Goal: Task Accomplishment & Management: Use online tool/utility

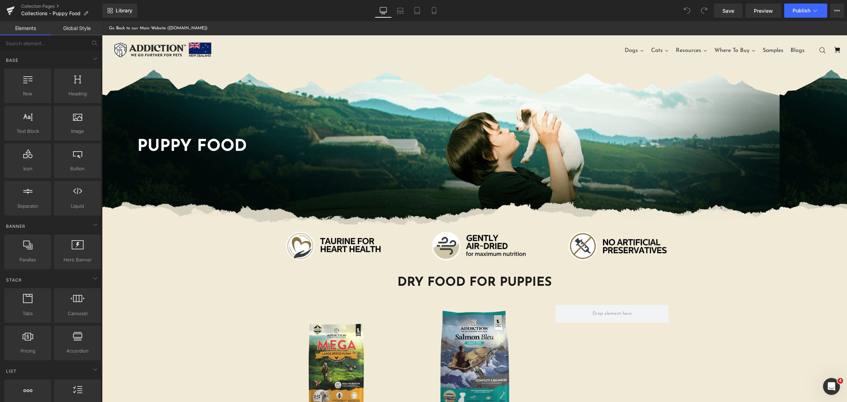
drag, startPoint x: 533, startPoint y: 125, endPoint x: 593, endPoint y: 192, distance: 90.0
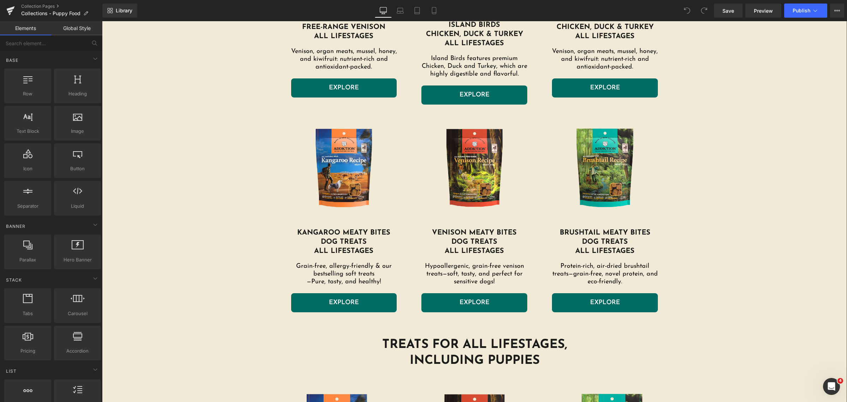
scroll to position [971, 0]
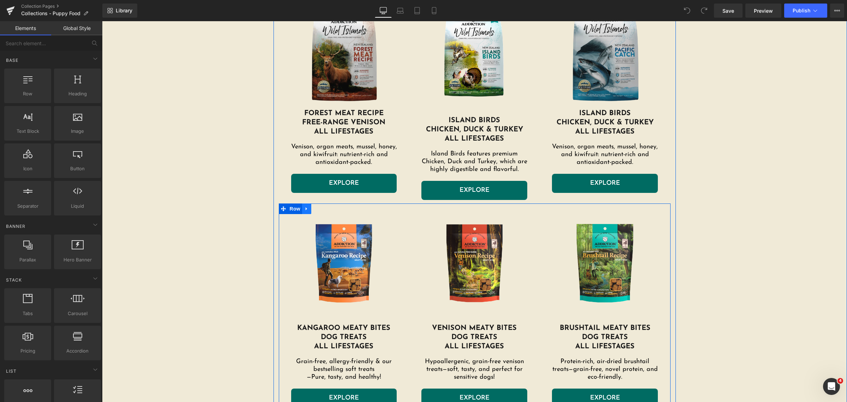
click at [304, 209] on icon at bounding box center [306, 208] width 5 height 5
click at [323, 209] on icon at bounding box center [325, 208] width 5 height 5
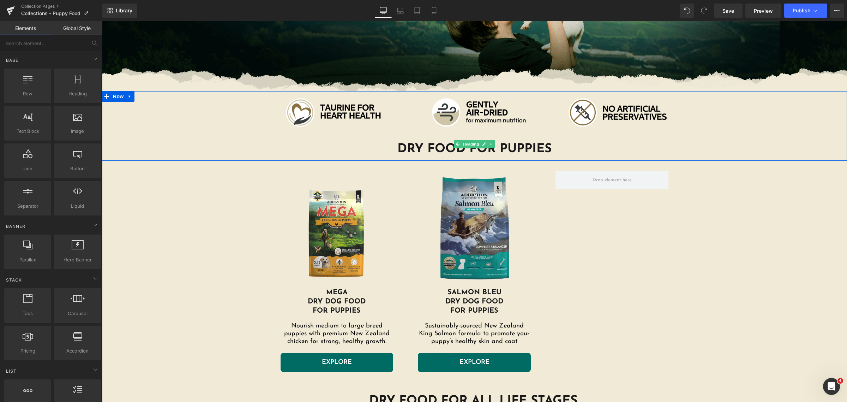
scroll to position [221, 0]
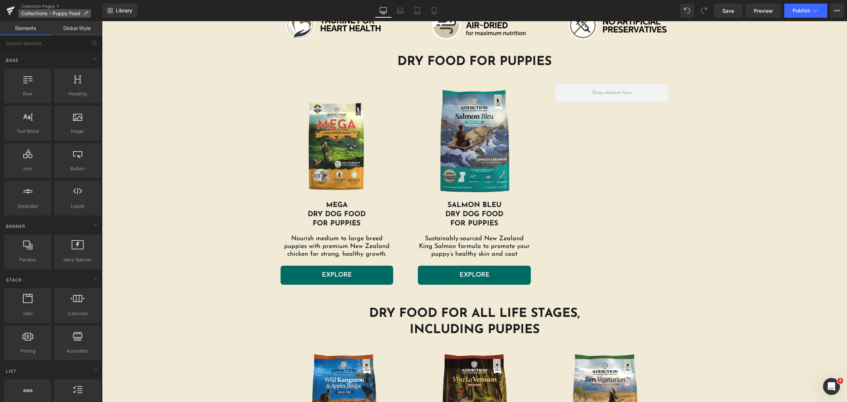
click at [54, 13] on span "Collections - Puppy Food" at bounding box center [50, 14] width 59 height 6
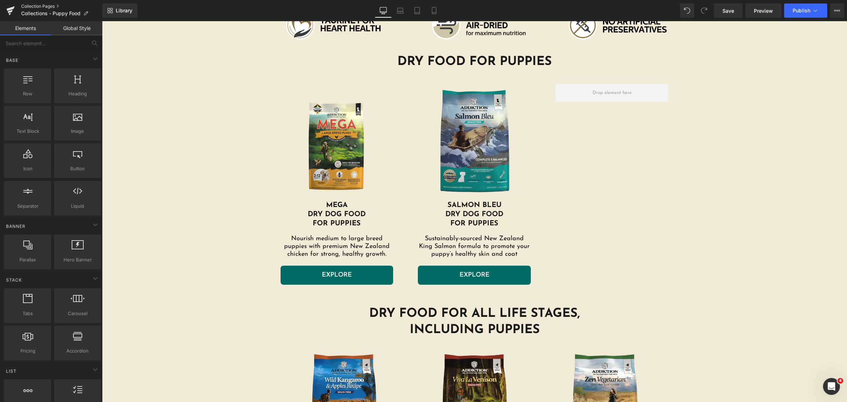
click at [45, 6] on link "Collection Pages" at bounding box center [61, 7] width 81 height 6
click at [34, 4] on link "Collection Pages" at bounding box center [61, 7] width 81 height 6
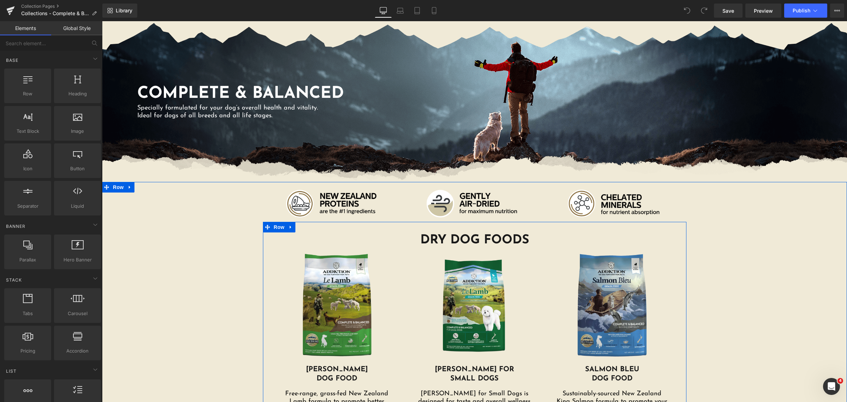
click at [527, 235] on h1 "DRY DOG FOODS" at bounding box center [474, 240] width 413 height 16
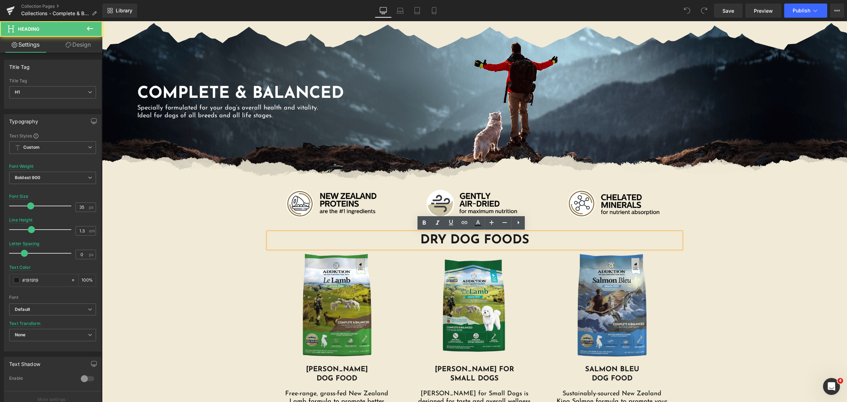
click at [526, 236] on h1 "DRY DOG FOODS" at bounding box center [474, 240] width 413 height 16
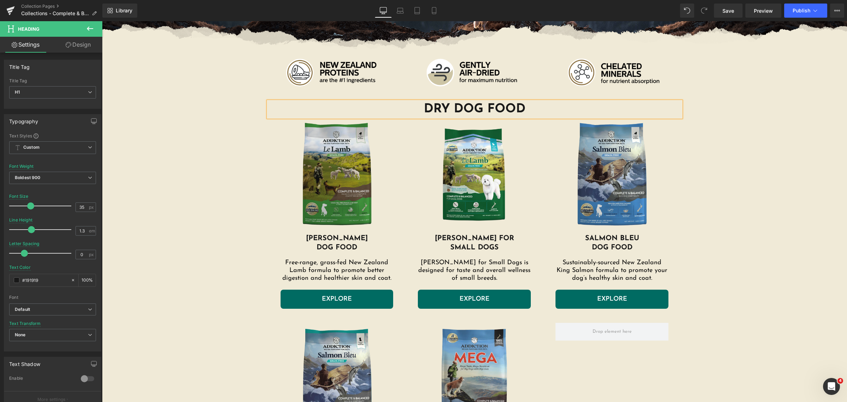
scroll to position [176, 0]
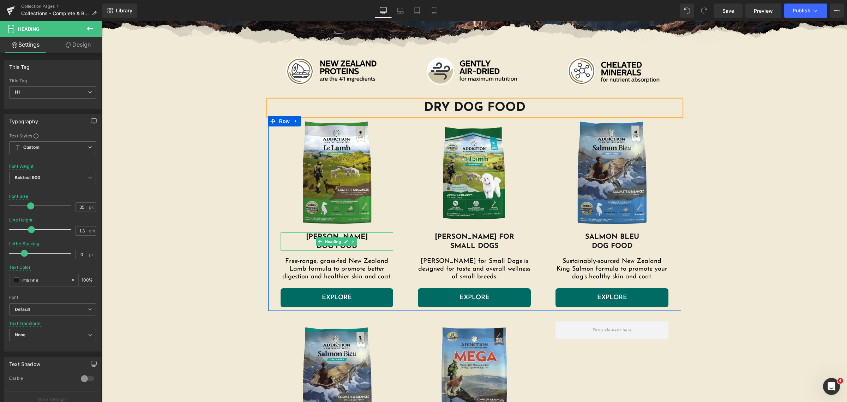
click at [361, 243] on h1 "DOG FOOD" at bounding box center [337, 245] width 113 height 9
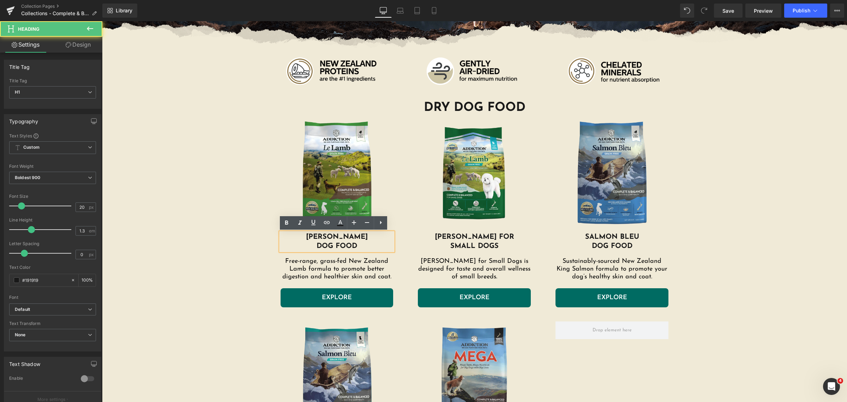
click at [315, 247] on h1 "DOG FOOD" at bounding box center [337, 245] width 113 height 9
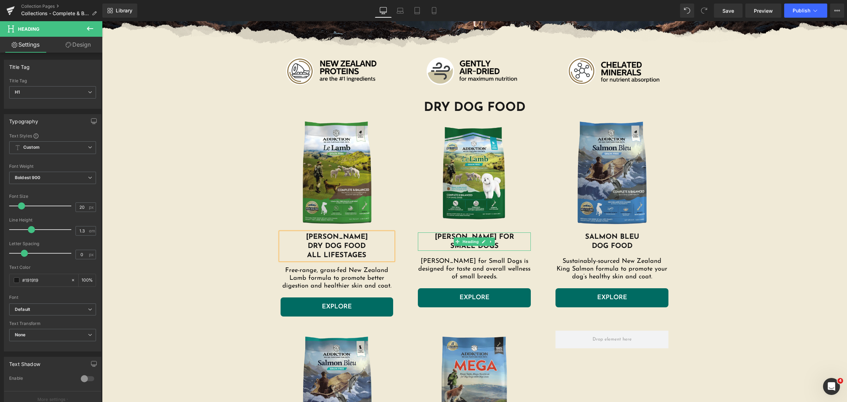
click at [505, 239] on h1 "LE LAMB FOR" at bounding box center [474, 236] width 113 height 9
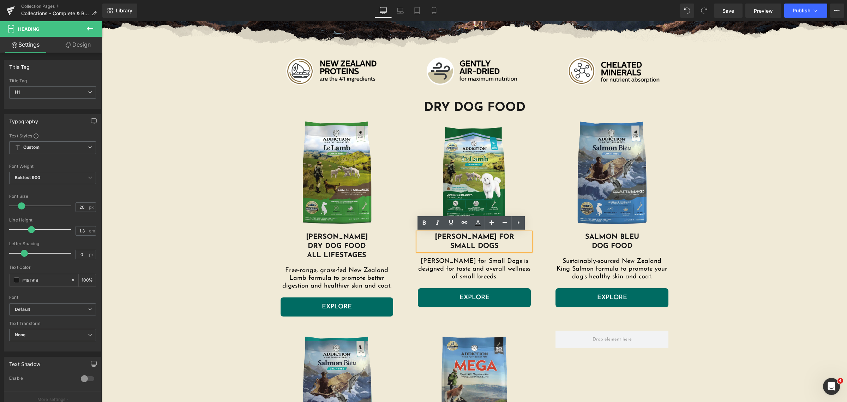
click at [497, 236] on h1 "LE LAMB FOR" at bounding box center [474, 236] width 113 height 9
click at [481, 235] on h1 "LE LAMB FOR" at bounding box center [474, 236] width 113 height 9
click at [527, 237] on h1 "LE LAMB FOR" at bounding box center [474, 236] width 113 height 9
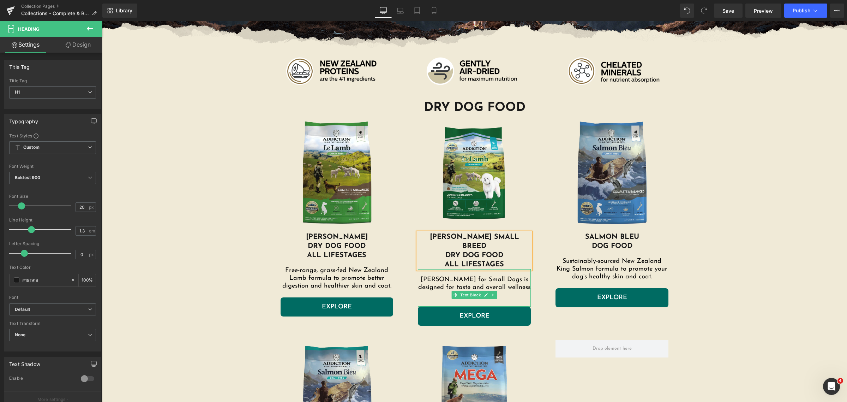
click at [459, 278] on p "Le Lamb for Small Dogs is designed for taste and overall wellness of small bree…" at bounding box center [474, 287] width 113 height 23
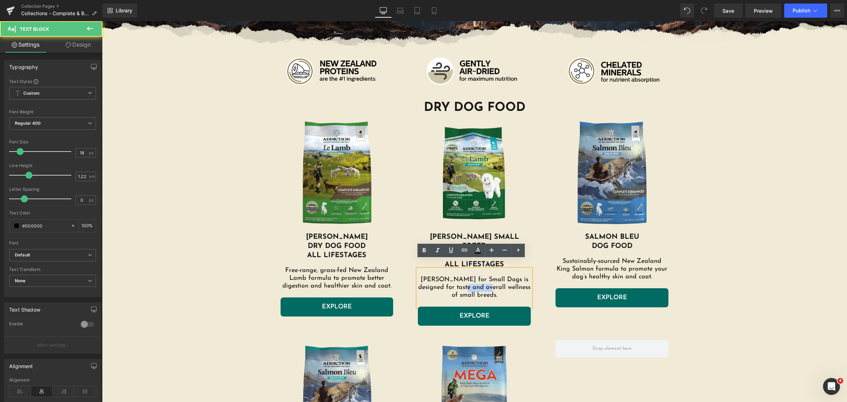
click at [459, 278] on p "Le Lamb for Small Dogs is designed for taste and overall wellness of small bree…" at bounding box center [474, 287] width 113 height 23
click at [492, 283] on p "Le Lamb for Small Dogs is designed for taste and overall wellness of small bree…" at bounding box center [474, 287] width 113 height 23
drag, startPoint x: 487, startPoint y: 286, endPoint x: 407, endPoint y: 269, distance: 82.0
click at [407, 269] on div "Image LE LAMB SMALL BREED DRY DOG FOOD ALL LIFESTAGES Heading Le Lamb for Small…" at bounding box center [475, 221] width 138 height 210
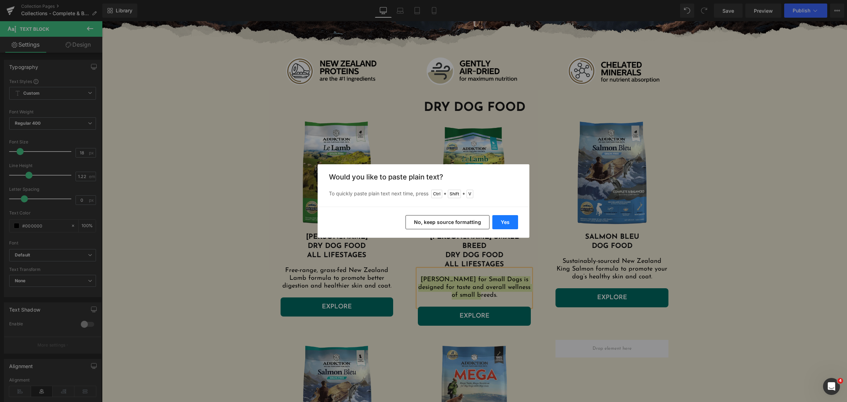
click at [515, 221] on button "Yes" at bounding box center [505, 222] width 26 height 14
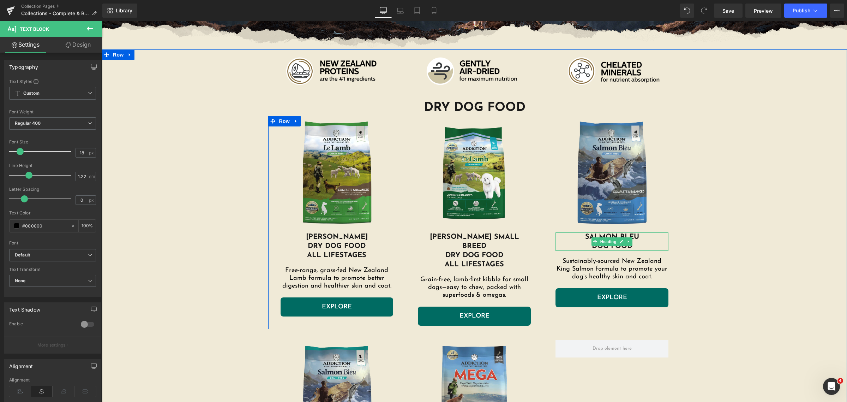
click at [643, 239] on h1 "SALMON BLEU" at bounding box center [612, 236] width 113 height 9
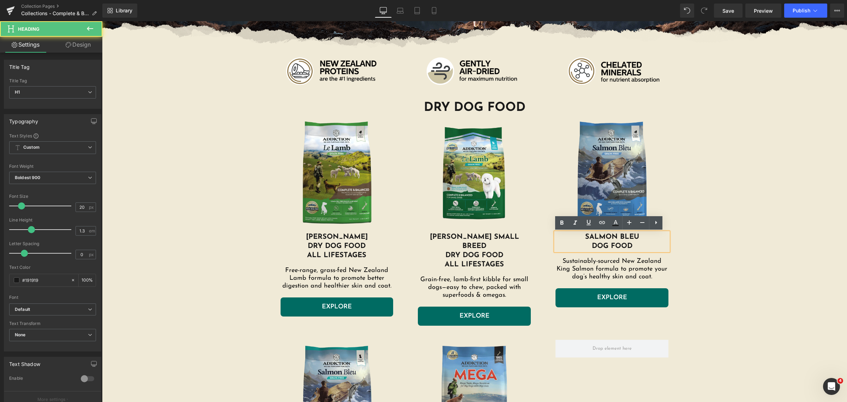
click at [637, 238] on h1 "SALMON BLEU" at bounding box center [612, 236] width 113 height 9
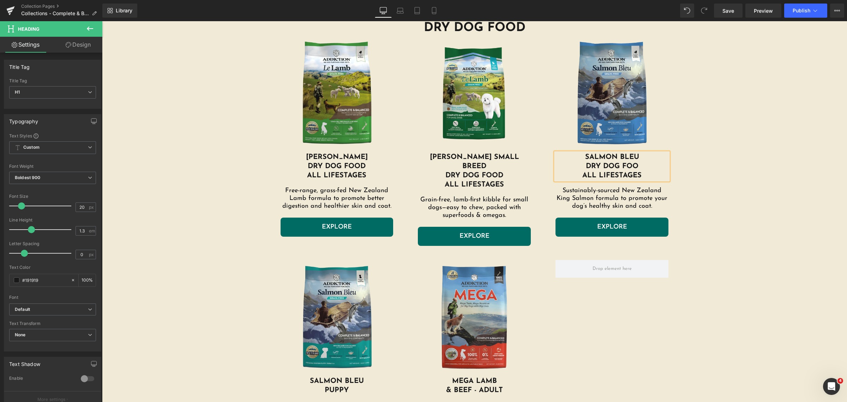
scroll to position [309, 0]
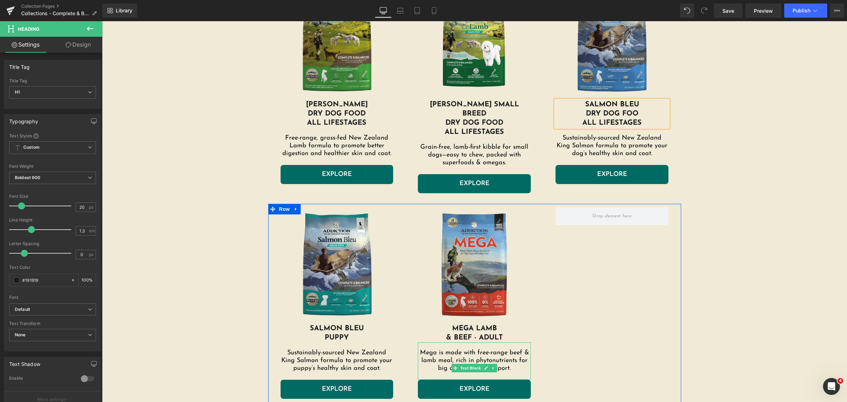
click at [486, 350] on p "Mega is made with free-range beef & lamb meal, rich in phytonutrients for big d…" at bounding box center [474, 360] width 113 height 23
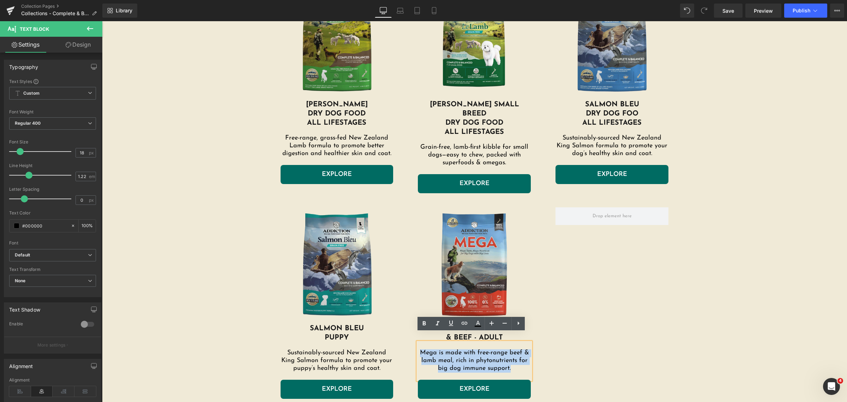
drag, startPoint x: 511, startPoint y: 358, endPoint x: 412, endPoint y: 344, distance: 99.7
click at [412, 344] on div "Image MEGA LAMB & BEEF - ADULT Heading Mega is made with free-range beef & lamb…" at bounding box center [475, 302] width 138 height 191
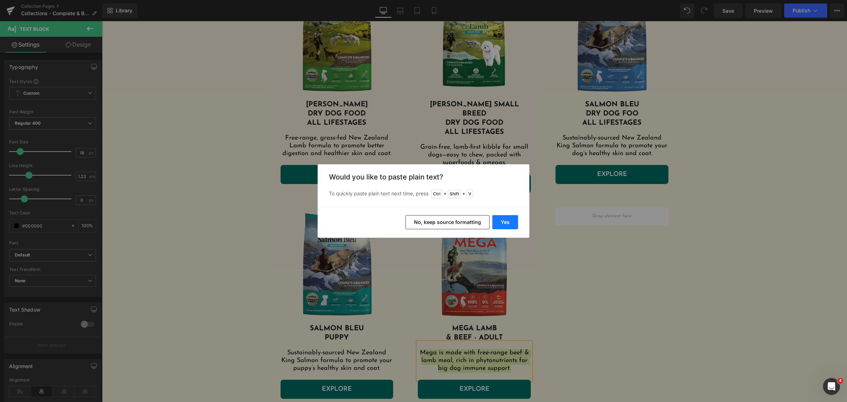
click at [498, 221] on button "Yes" at bounding box center [505, 222] width 26 height 14
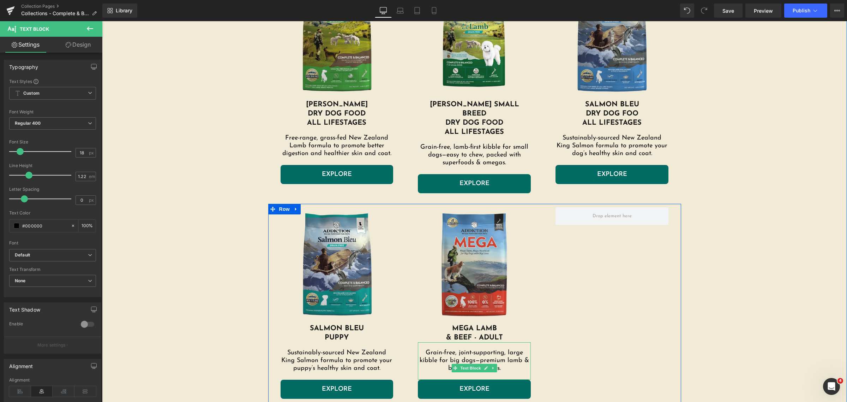
click at [450, 349] on p "Grain-free, joint-supporting, large kibble for big dogs—premium lamb & beef, no…" at bounding box center [474, 360] width 113 height 23
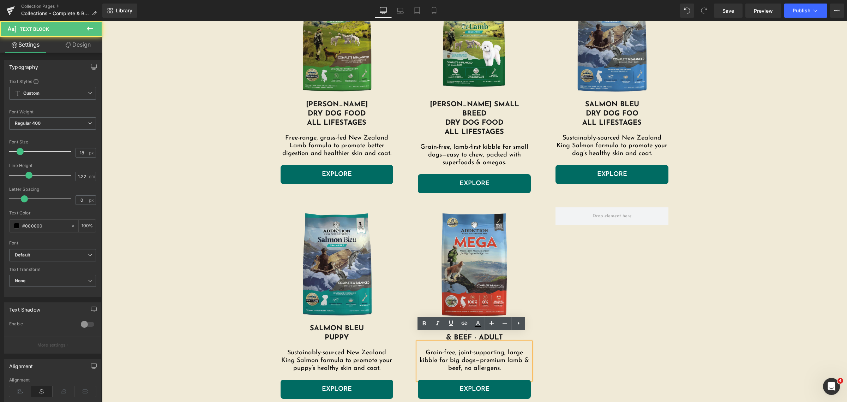
click at [457, 349] on p "Grain-free, joint-supporting, large kibble for big dogs—premium lamb & beef, no…" at bounding box center [474, 360] width 113 height 23
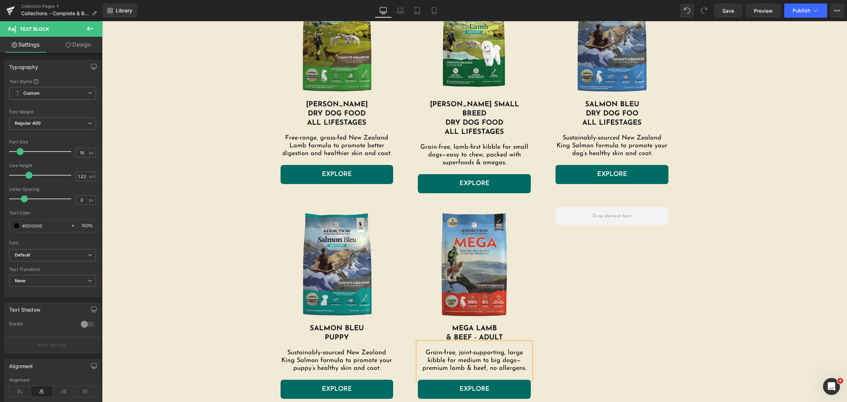
click at [611, 267] on div "Image SALMON BLEU PUPPY Heading Sustainably-sourced New Zealand King Salmon for…" at bounding box center [474, 303] width 413 height 198
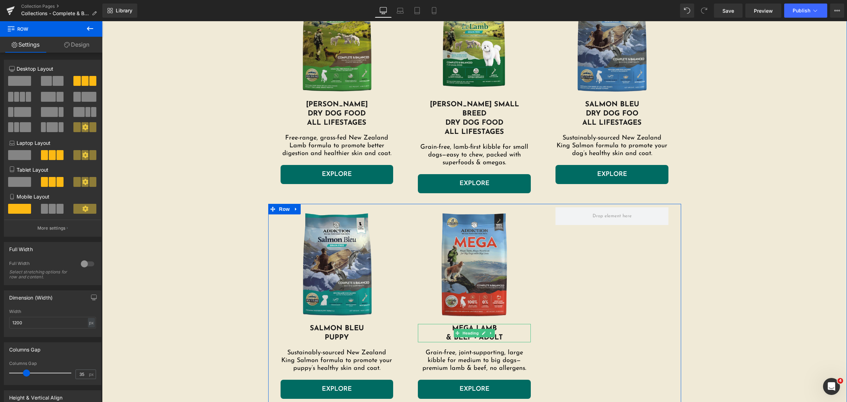
click at [503, 333] on h1 "& BEEF - ADULT" at bounding box center [474, 337] width 113 height 9
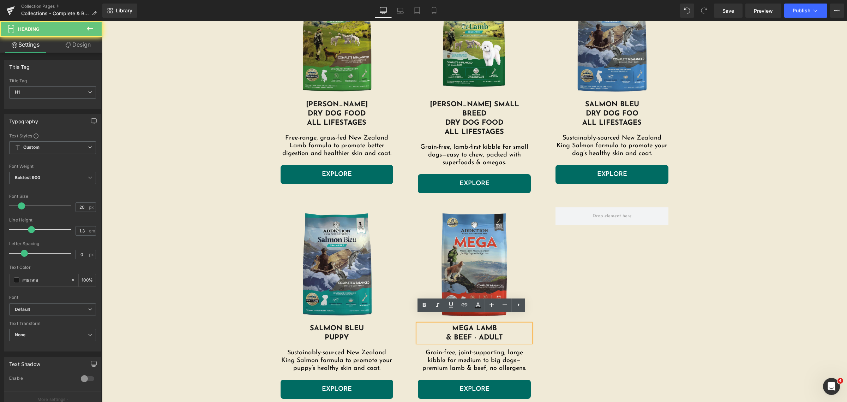
click at [478, 333] on h1 "& BEEF - ADULT" at bounding box center [474, 337] width 113 height 9
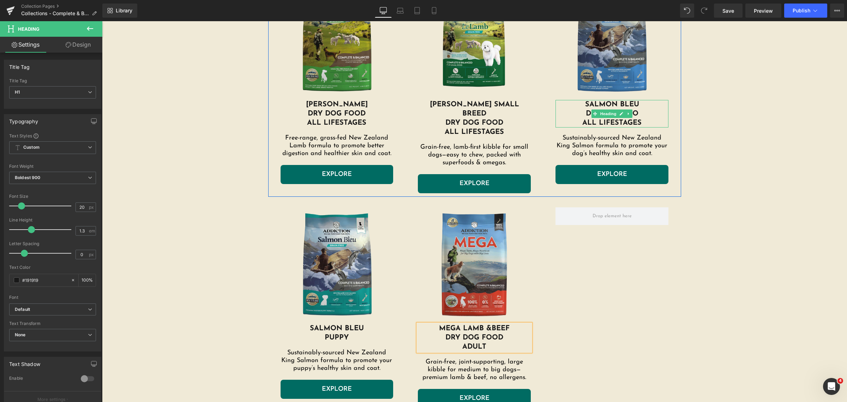
click at [635, 113] on h1 "DRY DOG FOO" at bounding box center [612, 113] width 113 height 9
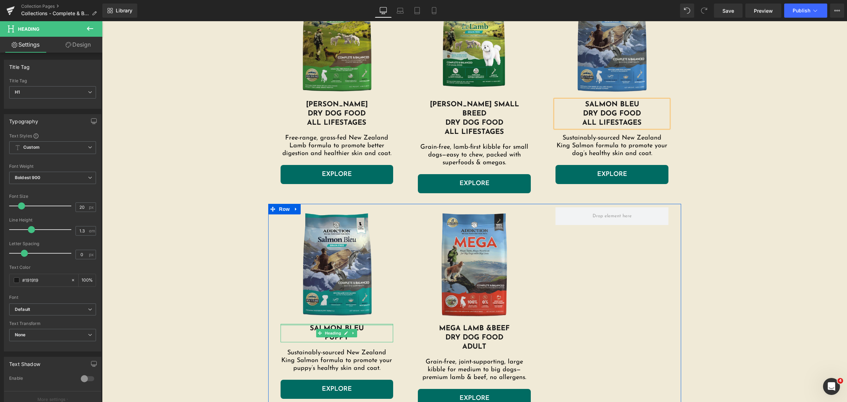
click at [363, 324] on h1 "SALMON BLEU" at bounding box center [337, 328] width 113 height 9
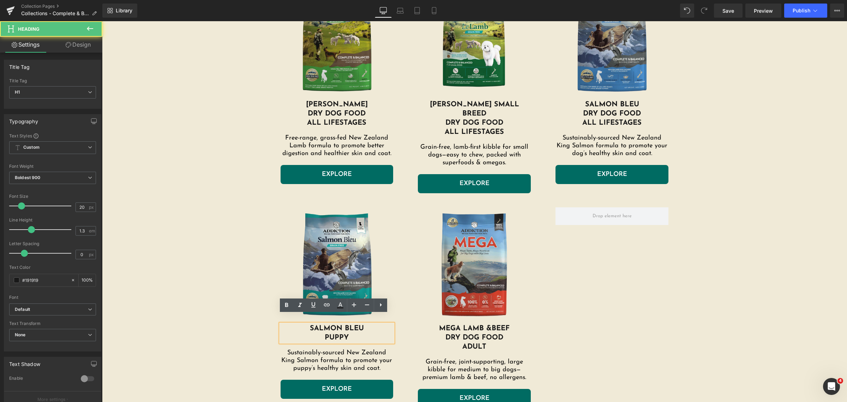
click at [361, 324] on h1 "SALMON BLEU" at bounding box center [337, 328] width 113 height 9
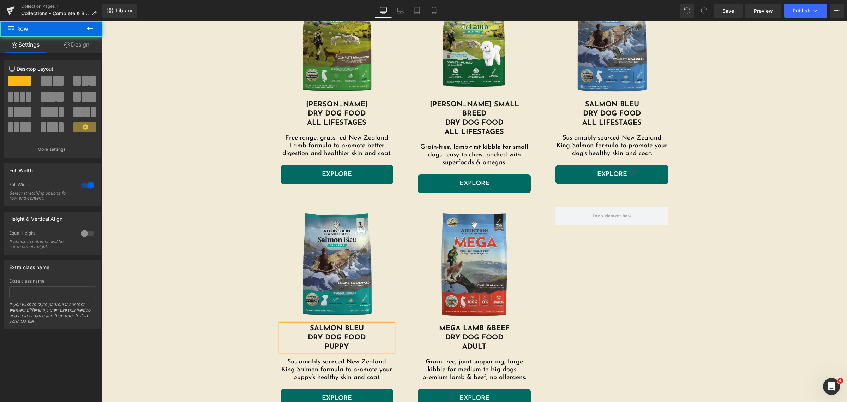
click at [715, 283] on div "Image Image Image Row DRY DOG FOOD Heading Image LE LAMB DRY DOG FOOD ALL LIFES…" at bounding box center [474, 386] width 745 height 939
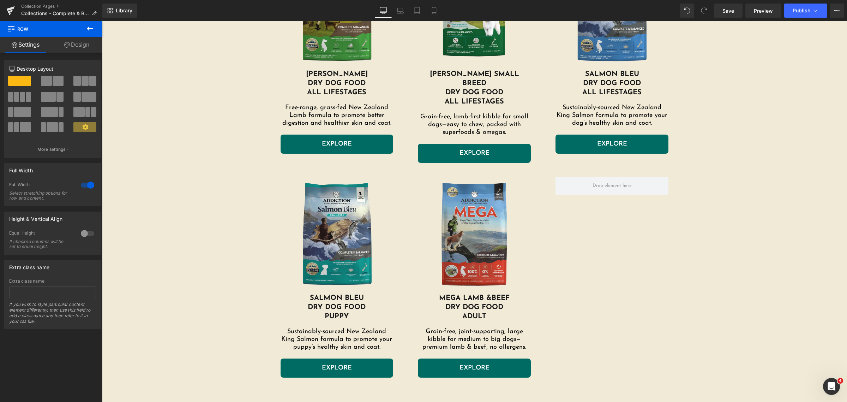
scroll to position [353, 0]
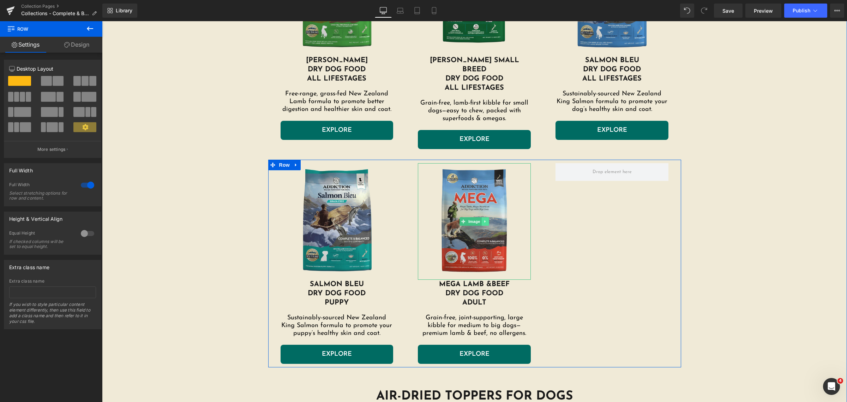
click at [484, 219] on icon at bounding box center [486, 221] width 4 height 4
click at [585, 221] on div "Image SALMON BLEU DRY DOG FOOD PUPPY Heading Sustainably-sourced New Zealand Ki…" at bounding box center [474, 264] width 413 height 208
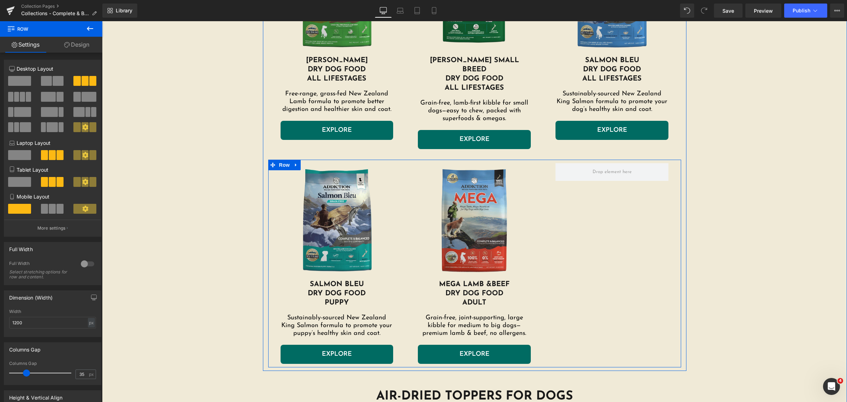
click at [539, 163] on div "Image MEGA LAMB & BEEF DRY DOG FOOD ADULT Heading Grain-free, joint-supporting,…" at bounding box center [475, 263] width 138 height 200
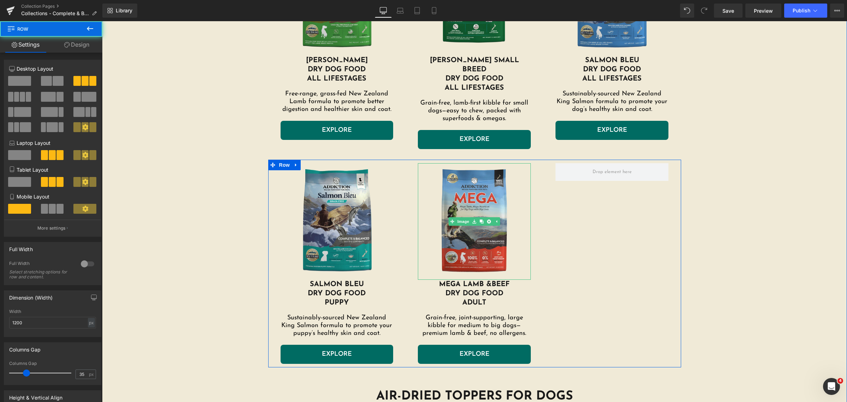
click at [532, 187] on div "Image MEGA LAMB & BEEF DRY DOG FOOD ADULT Heading Grain-free, joint-supporting,…" at bounding box center [475, 263] width 138 height 200
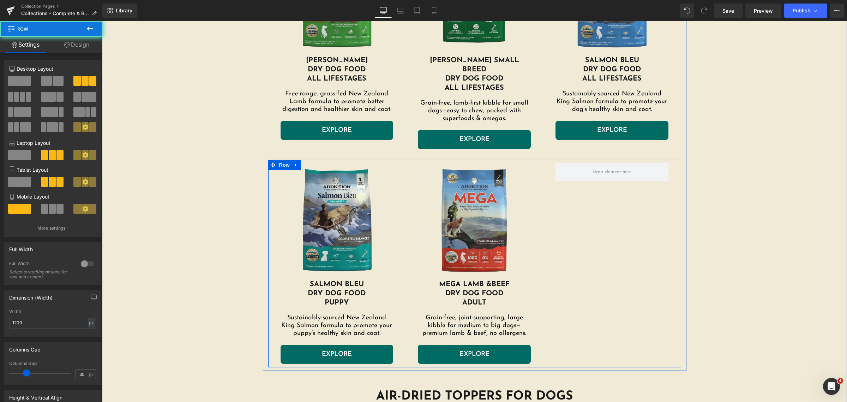
click at [534, 263] on div "Image MEGA LAMB & BEEF DRY DOG FOOD ADULT Heading Grain-free, joint-supporting,…" at bounding box center [475, 263] width 138 height 200
click at [513, 289] on h1 "DRY DOG FOOD" at bounding box center [474, 293] width 113 height 9
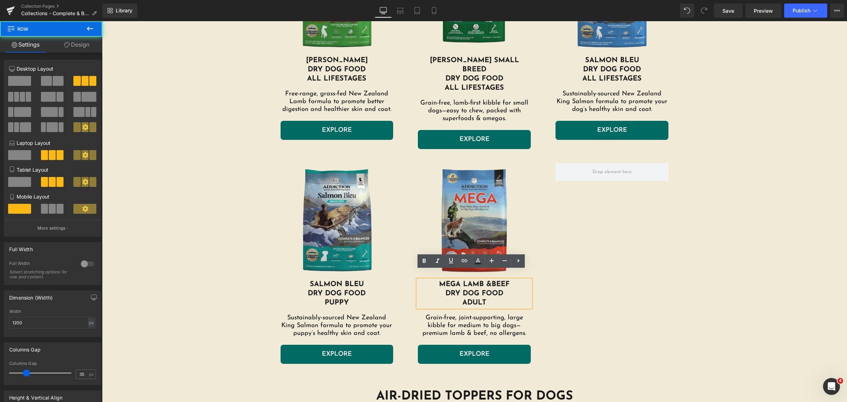
click at [424, 160] on div "Image SALMON BLEU DRY DOG FOOD PUPPY Heading Sustainably-sourced New Zealand Ki…" at bounding box center [474, 264] width 413 height 208
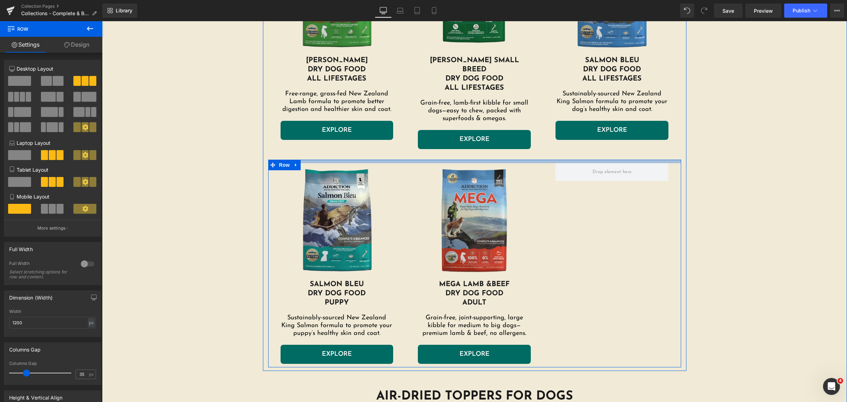
click at [310, 160] on div "Image SALMON BLEU DRY DOG FOOD PUPPY Heading Sustainably-sourced New Zealand Ki…" at bounding box center [474, 264] width 413 height 208
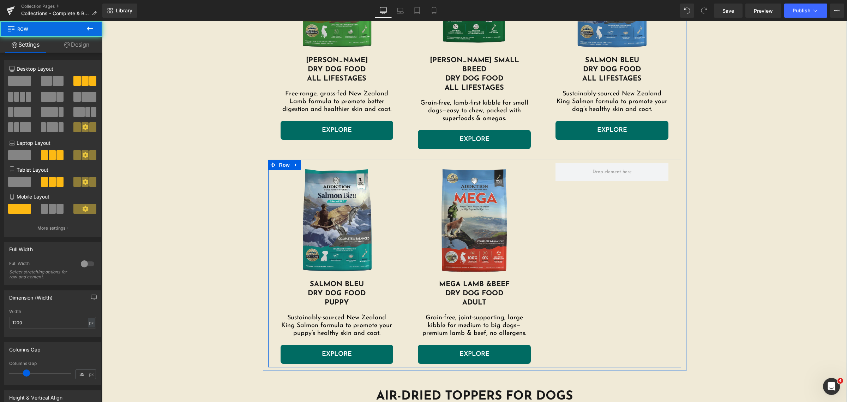
click at [402, 163] on div "Image SALMON BLEU DRY DOG FOOD PUPPY Heading Sustainably-sourced New Zealand Ki…" at bounding box center [337, 263] width 138 height 200
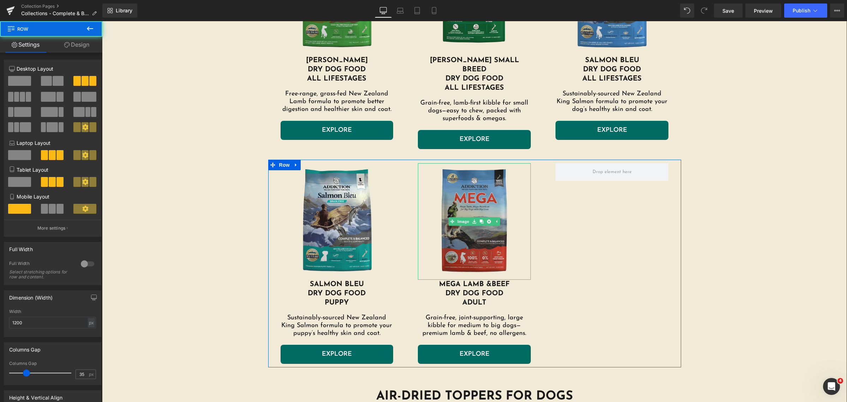
click at [423, 166] on img at bounding box center [474, 221] width 113 height 116
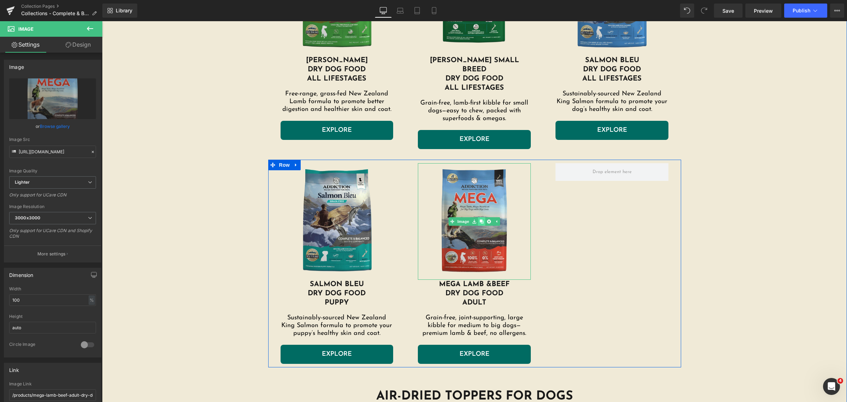
click at [480, 219] on icon at bounding box center [482, 221] width 4 height 4
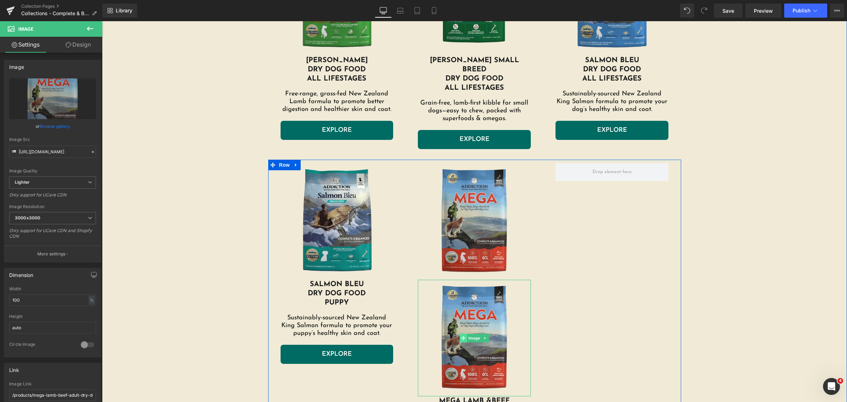
click at [460, 334] on span at bounding box center [463, 338] width 7 height 8
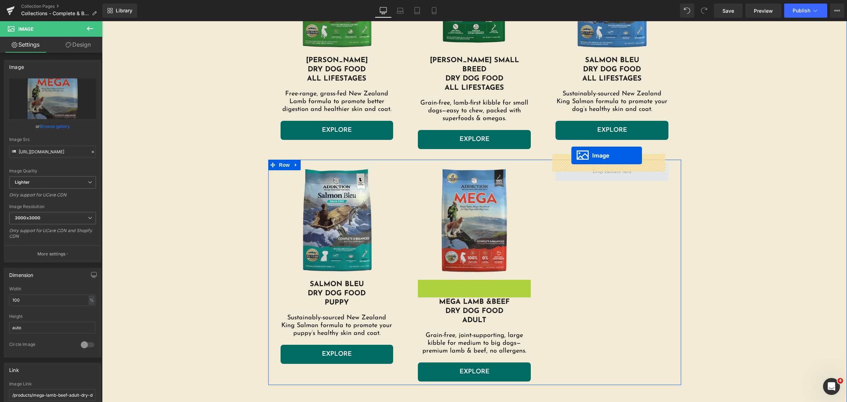
drag, startPoint x: 459, startPoint y: 328, endPoint x: 571, endPoint y: 156, distance: 205.4
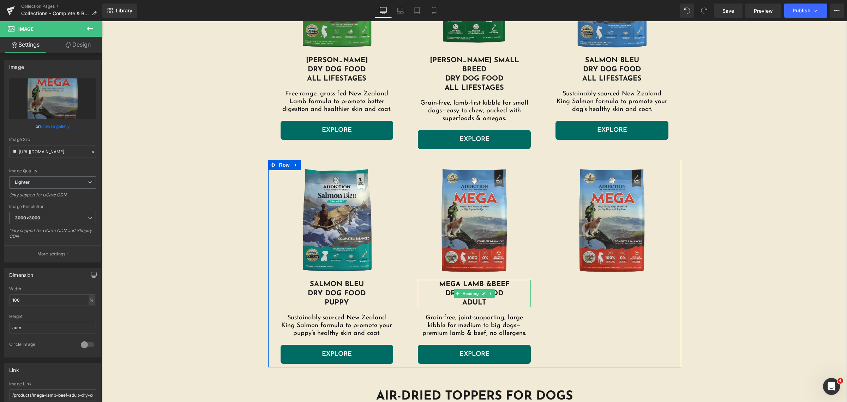
click at [481, 280] on h1 "MEGA LAMB & BEEF" at bounding box center [474, 284] width 113 height 9
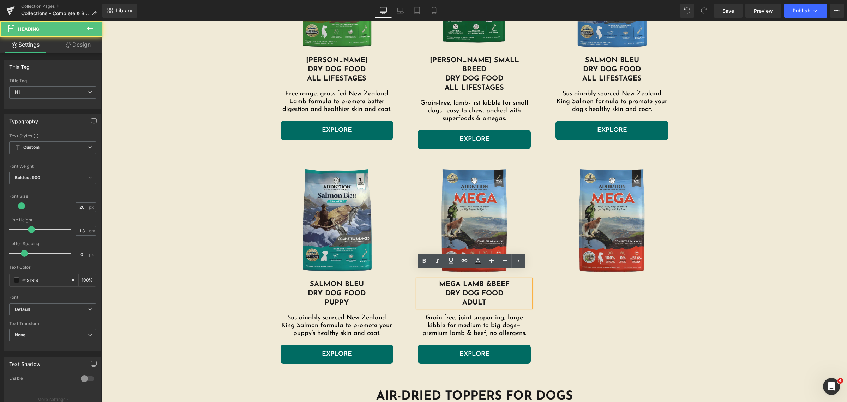
click at [494, 290] on span "DRY DOG FOOD" at bounding box center [474, 293] width 58 height 7
click at [559, 287] on div "Image SALMON BLEU DRY DOG FOOD PUPPY Heading Sustainably-sourced New Zealand Ki…" at bounding box center [474, 264] width 413 height 208
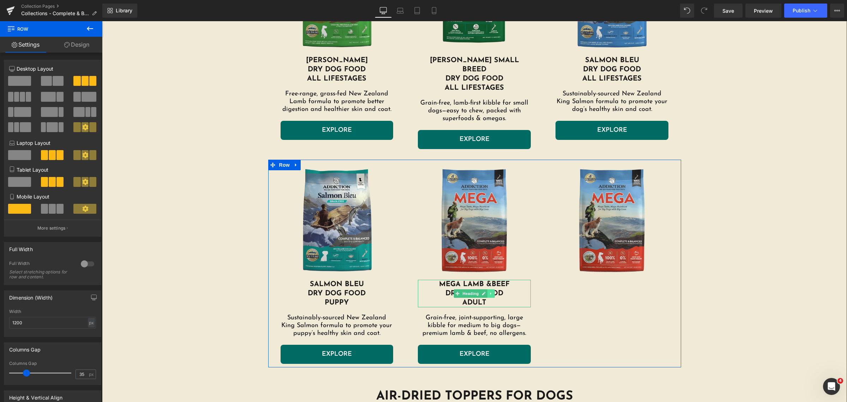
click at [490, 291] on icon at bounding box center [492, 293] width 4 height 4
click at [486, 291] on icon at bounding box center [488, 293] width 4 height 4
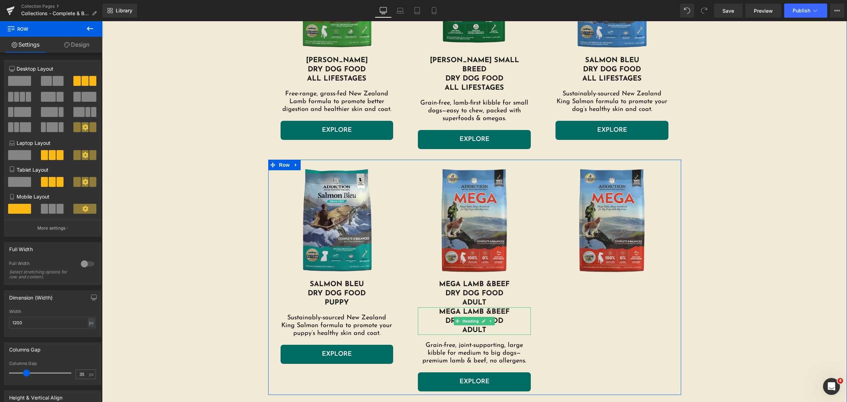
click at [498, 308] on span "BEEF" at bounding box center [501, 311] width 18 height 7
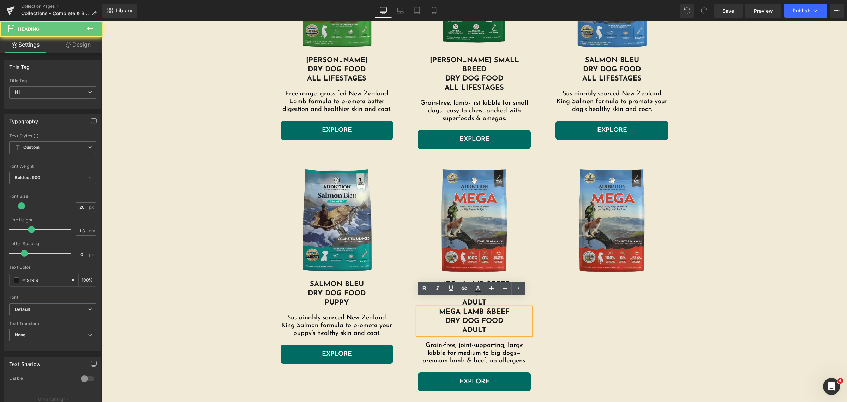
click at [496, 317] on span "DRY DOG FOOD" at bounding box center [474, 320] width 58 height 7
click at [549, 313] on div "Image SALMON BLEU DRY DOG FOOD PUPPY Heading Sustainably-sourced New Zealand Ki…" at bounding box center [474, 277] width 413 height 235
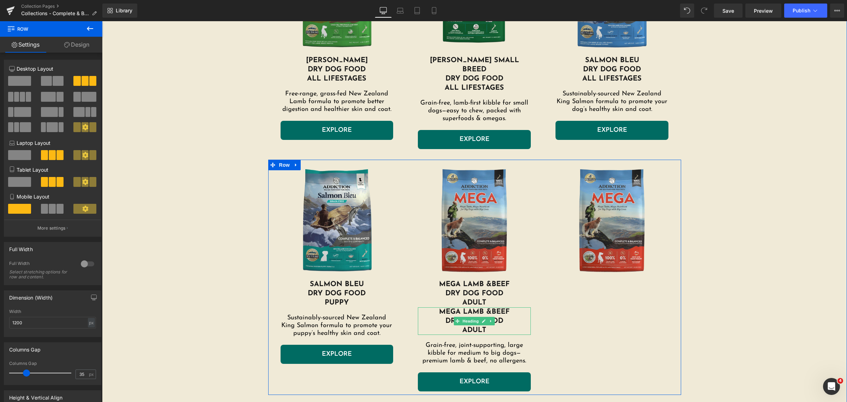
click at [486, 325] on h1 "ADULT" at bounding box center [474, 329] width 113 height 9
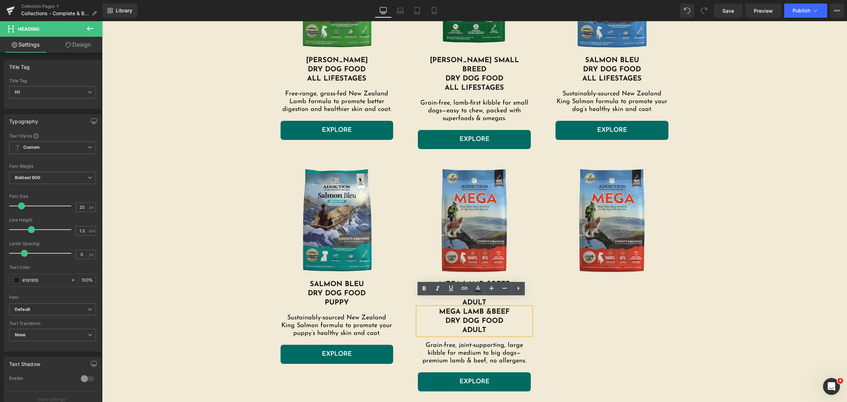
click at [544, 314] on div "Image SALMON BLEU DRY DOG FOOD PUPPY Heading Sustainably-sourced New Zealand Ki…" at bounding box center [474, 277] width 413 height 235
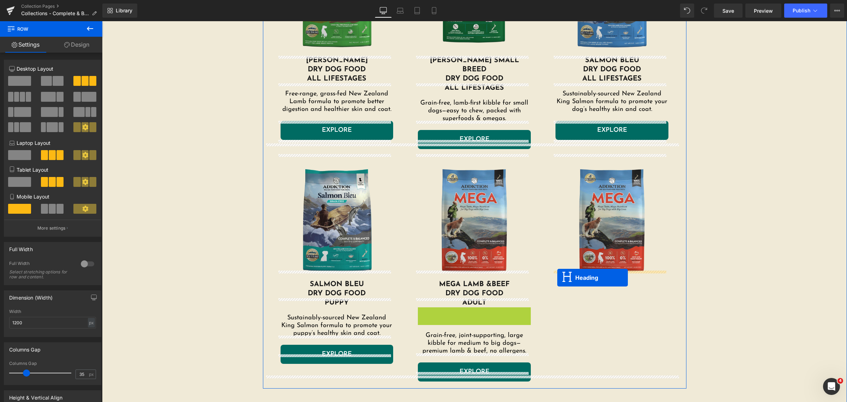
drag, startPoint x: 453, startPoint y: 311, endPoint x: 564, endPoint y: 277, distance: 116.2
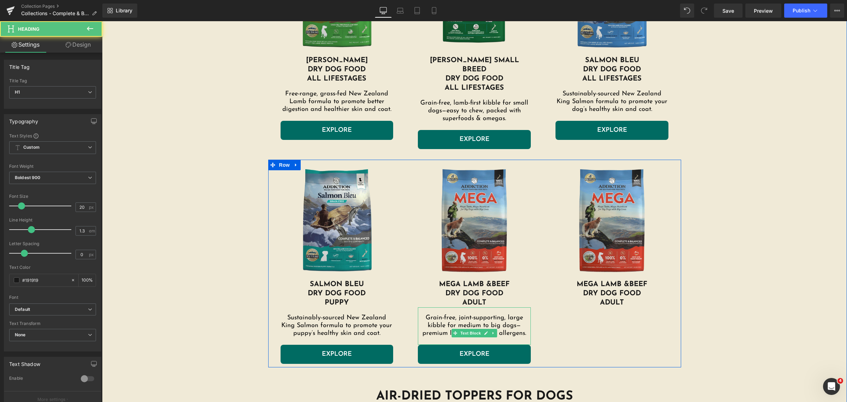
click at [471, 315] on p "Grain-free, joint-supporting, large kibble for medium to big dogs—premium lamb …" at bounding box center [474, 325] width 113 height 23
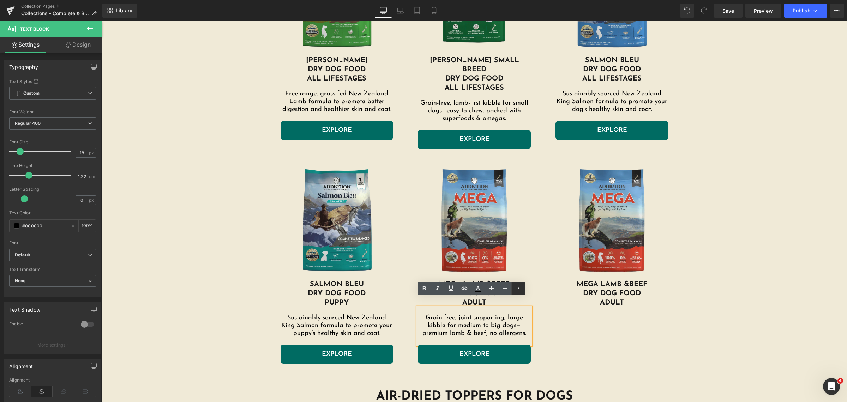
click at [517, 290] on icon at bounding box center [518, 288] width 8 height 8
drag, startPoint x: 532, startPoint y: 283, endPoint x: 430, endPoint y: 263, distance: 103.9
click at [532, 283] on link at bounding box center [531, 288] width 13 height 13
click at [546, 327] on div "Image SALMON BLEU DRY DOG FOOD PUPPY Heading Sustainably-sourced New Zealand Ki…" at bounding box center [474, 264] width 413 height 208
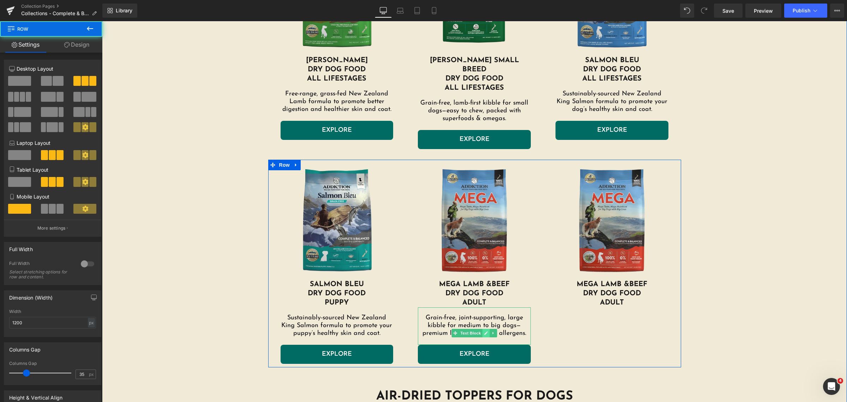
click at [483, 329] on link at bounding box center [486, 333] width 7 height 8
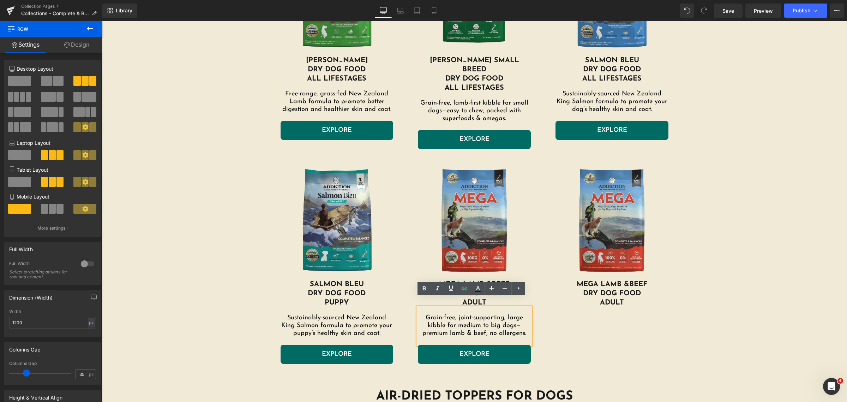
drag, startPoint x: 560, startPoint y: 313, endPoint x: 495, endPoint y: 322, distance: 65.5
click at [560, 313] on div "Image SALMON BLEU DRY DOG FOOD PUPPY Heading Sustainably-sourced New Zealand Ki…" at bounding box center [474, 264] width 413 height 208
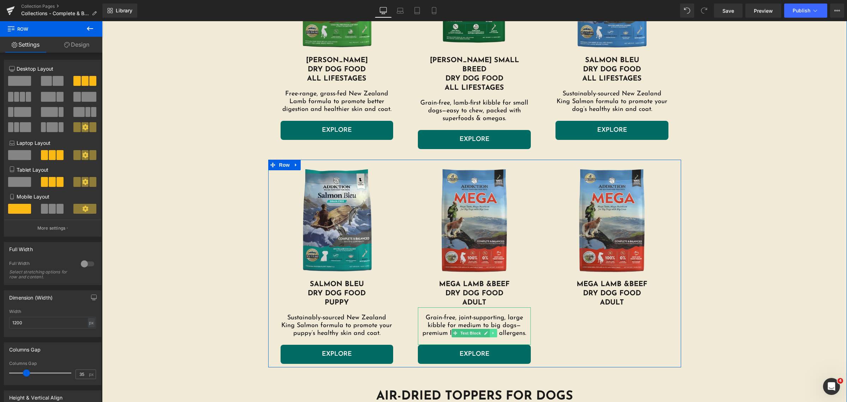
click at [492, 331] on icon at bounding box center [494, 333] width 4 height 4
click at [488, 331] on icon at bounding box center [490, 333] width 4 height 4
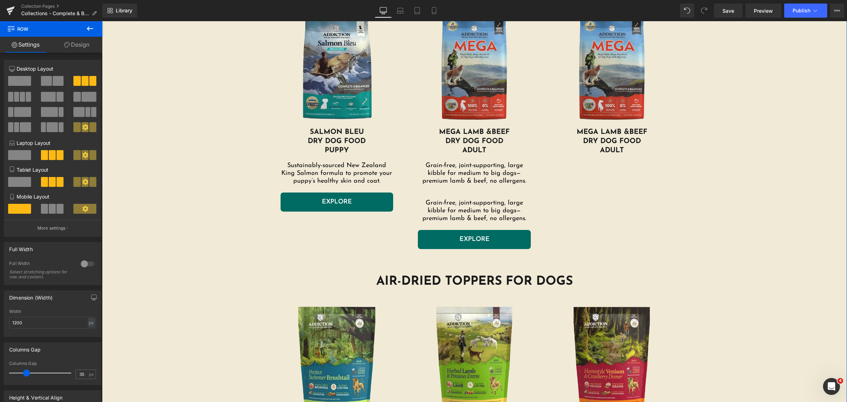
scroll to position [462, 0]
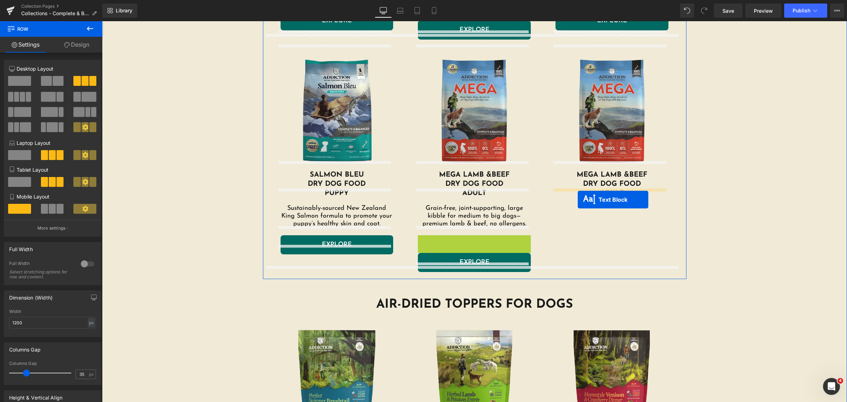
drag, startPoint x: 450, startPoint y: 252, endPoint x: 578, endPoint y: 199, distance: 138.0
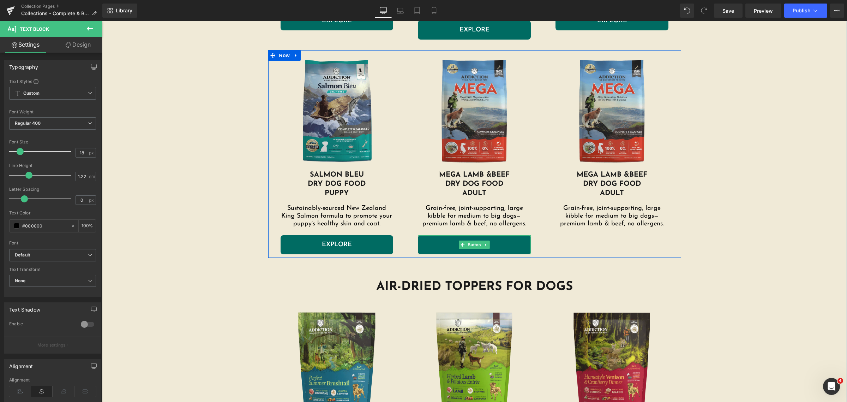
click at [514, 235] on link "EXPLORE" at bounding box center [474, 244] width 113 height 19
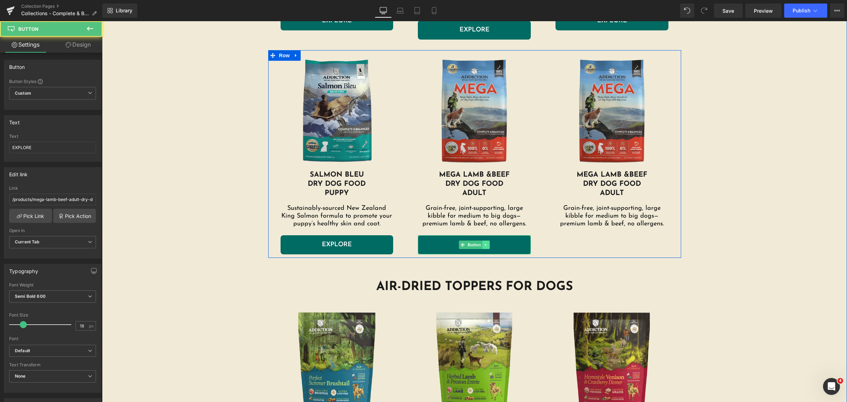
click at [486, 240] on link at bounding box center [486, 244] width 7 height 8
click at [481, 243] on icon at bounding box center [483, 245] width 4 height 4
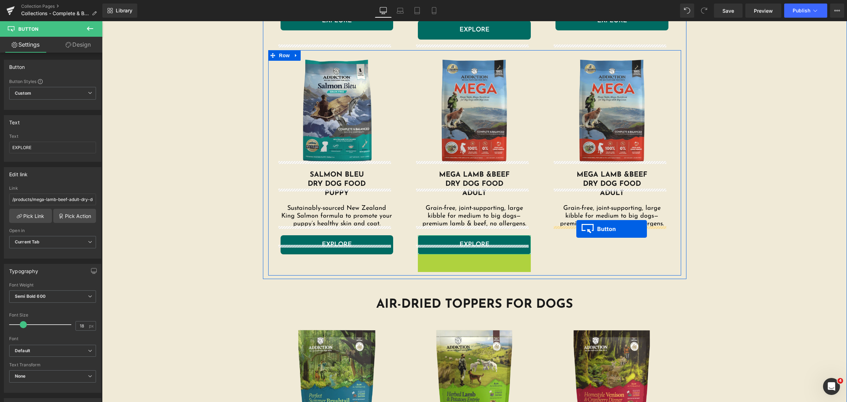
drag, startPoint x: 461, startPoint y: 253, endPoint x: 576, endPoint y: 229, distance: 118.0
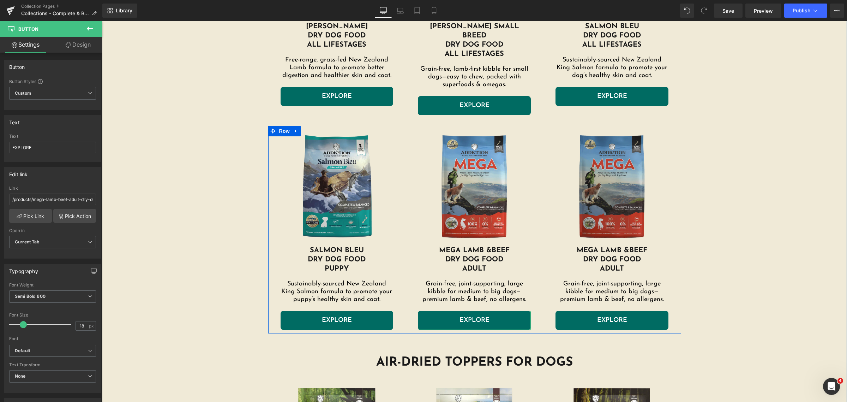
scroll to position [374, 0]
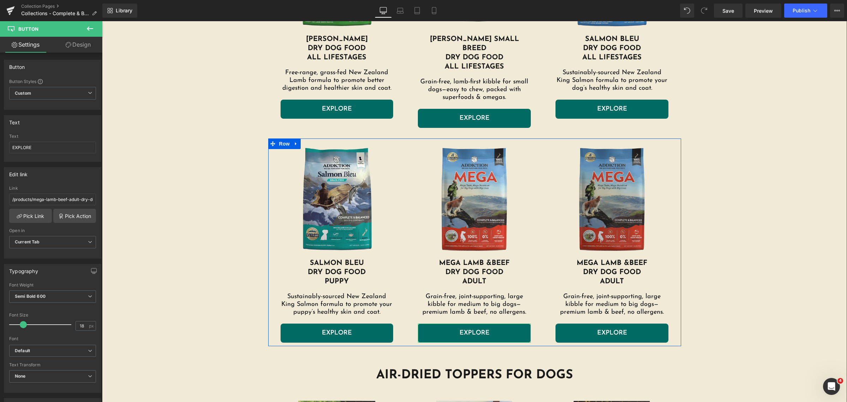
click at [612, 176] on img at bounding box center [612, 200] width 113 height 116
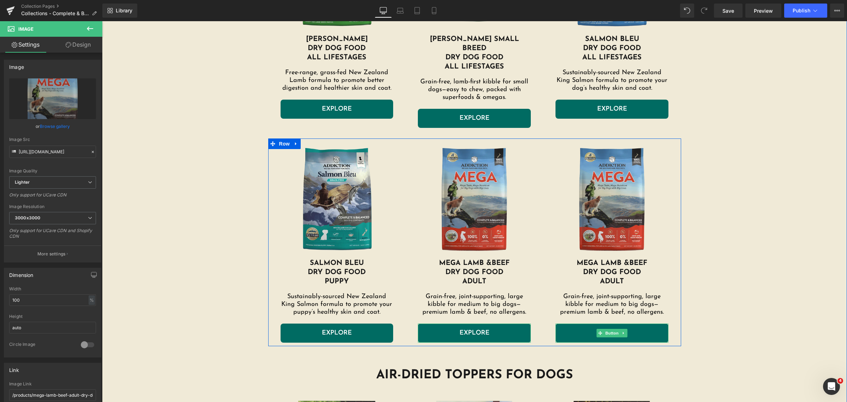
click at [612, 329] on span "Button" at bounding box center [612, 333] width 16 height 8
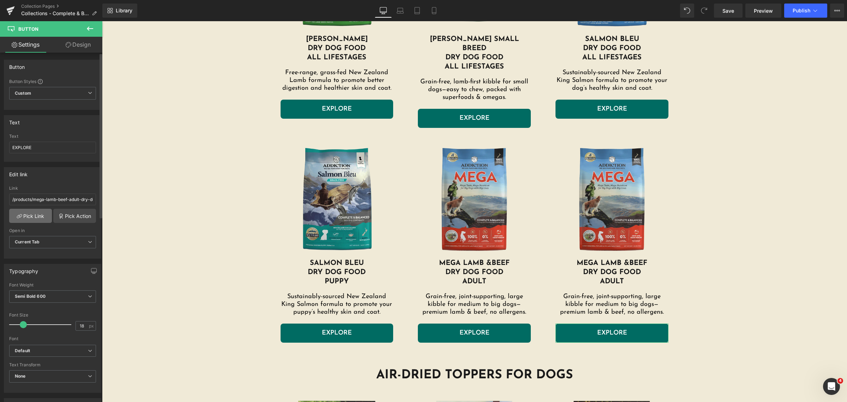
click at [29, 216] on link "Pick Link" at bounding box center [30, 216] width 43 height 14
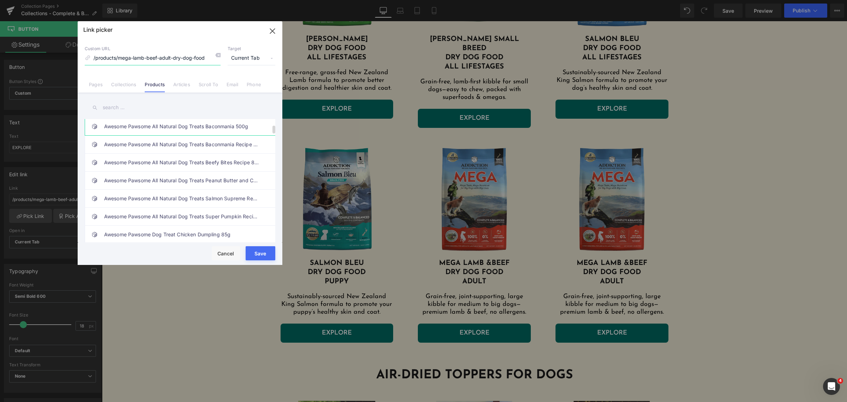
scroll to position [88, 0]
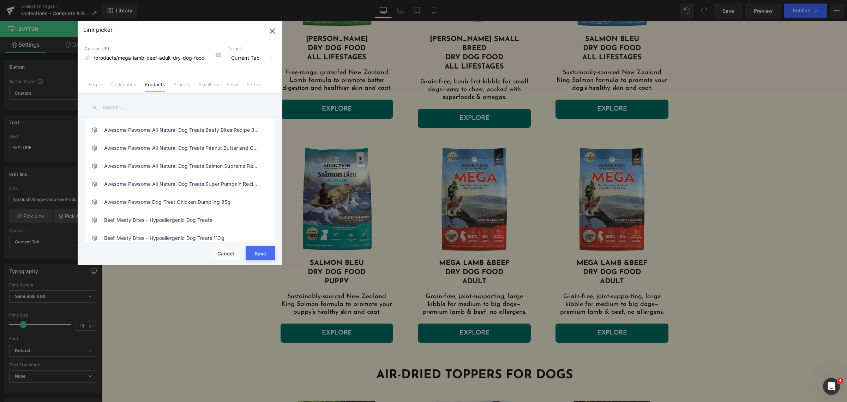
click at [169, 104] on input "text" at bounding box center [180, 108] width 191 height 16
type input "mega chicken"
click at [212, 165] on link "Mega Chicken Large Breed Adult Dry Dog Food" at bounding box center [181, 164] width 155 height 18
type input "/products/mega-chicken-large-breed-adult-dry-dog-food"
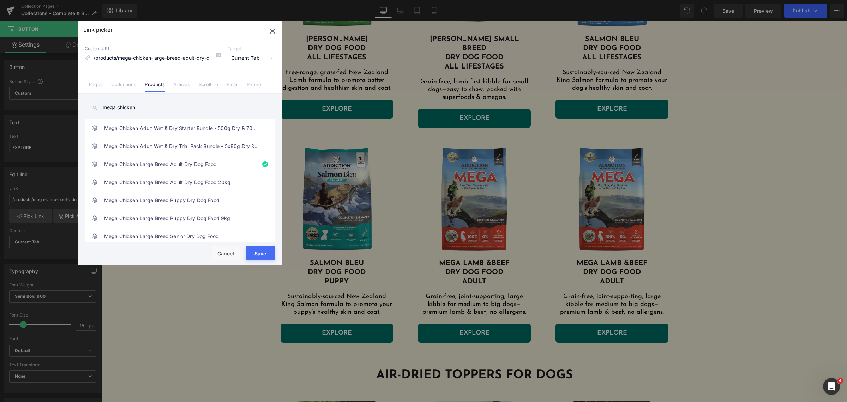
click at [260, 250] on button "Save" at bounding box center [261, 253] width 30 height 14
type input "/products/mega-chicken-large-breed-adult-dry-dog-food"
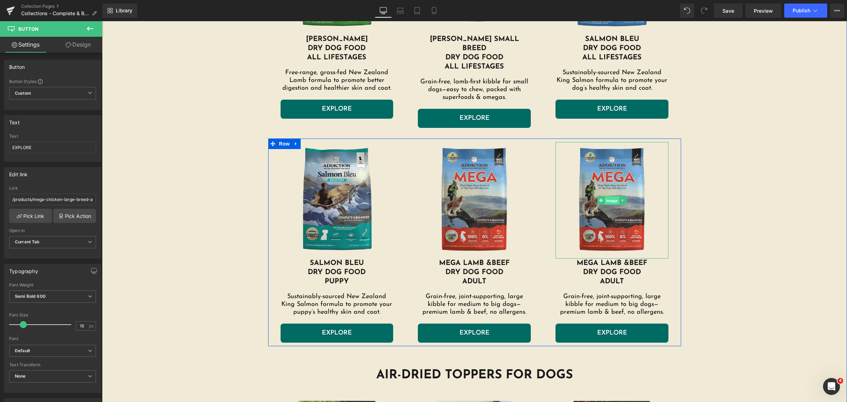
click at [609, 196] on span "Image" at bounding box center [612, 200] width 15 height 8
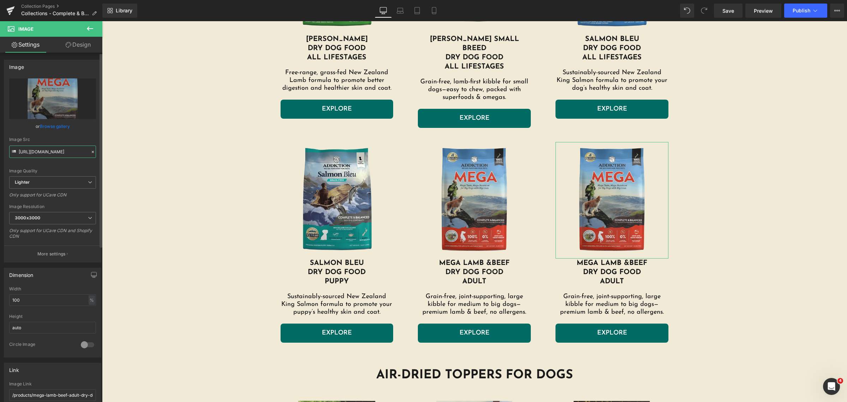
click at [71, 152] on input "https://ucarecdn.com/ac16f703-74c7-46ae-b11d-3c27a384e942/-/format/auto/-/previ…" at bounding box center [52, 151] width 87 height 12
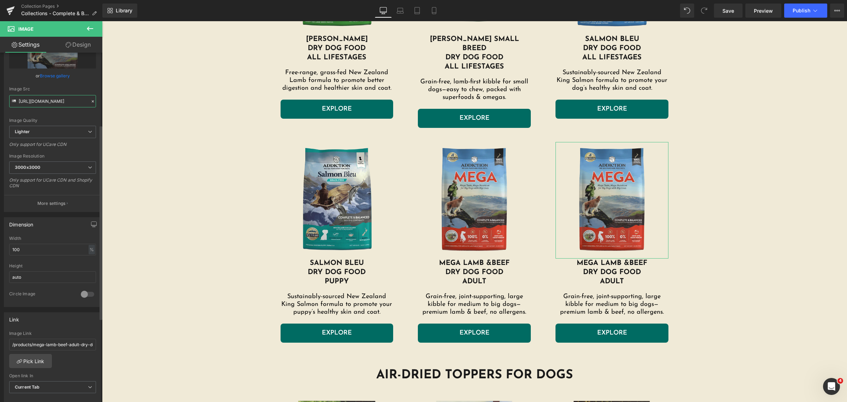
scroll to position [132, 0]
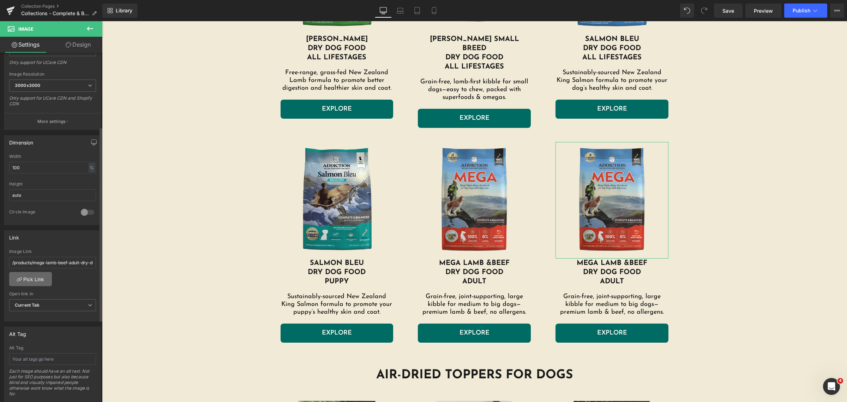
click at [37, 282] on link "Pick Link" at bounding box center [30, 279] width 43 height 14
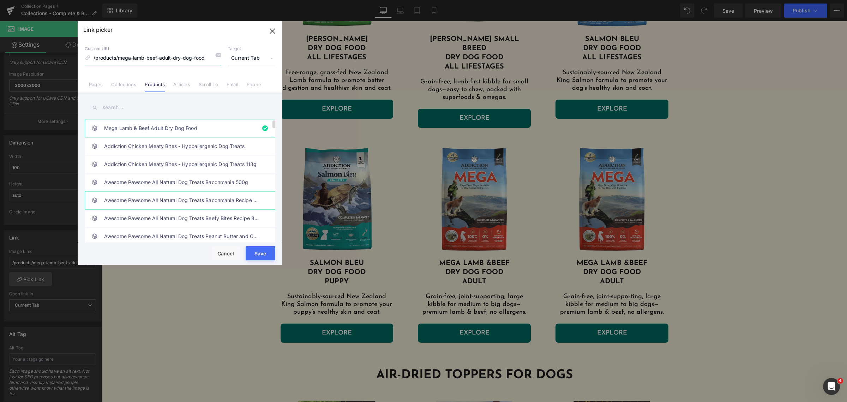
scroll to position [88, 0]
click at [173, 106] on input "text" at bounding box center [180, 108] width 191 height 16
drag, startPoint x: 149, startPoint y: 109, endPoint x: 103, endPoint y: 105, distance: 46.0
click at [101, 105] on input "chicken adult" at bounding box center [180, 108] width 191 height 16
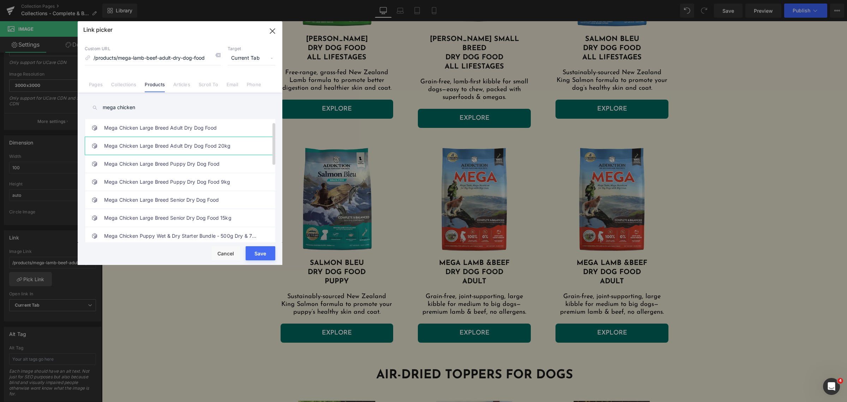
scroll to position [0, 0]
type input "mega chicken"
click at [195, 168] on link "Mega Chicken Large Breed Adult Dry Dog Food" at bounding box center [181, 164] width 155 height 18
type input "/products/mega-chicken-large-breed-adult-dry-dog-food"
click at [254, 255] on button "Save" at bounding box center [261, 253] width 30 height 14
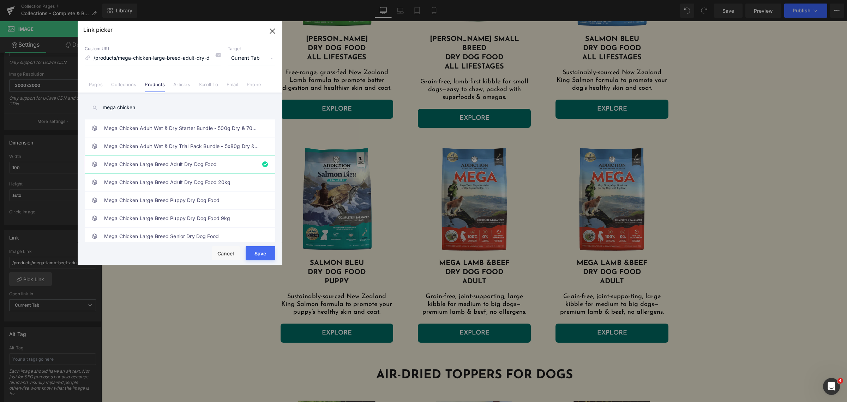
type input "/products/mega-chicken-large-breed-adult-dry-dog-food"
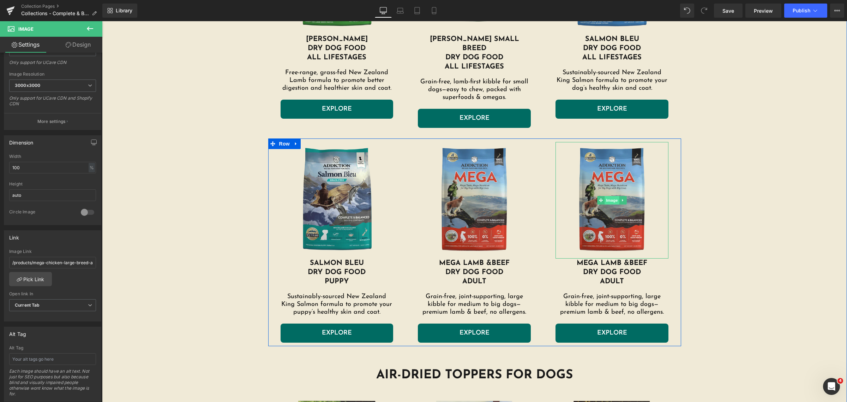
click at [605, 196] on span "Image" at bounding box center [612, 200] width 15 height 8
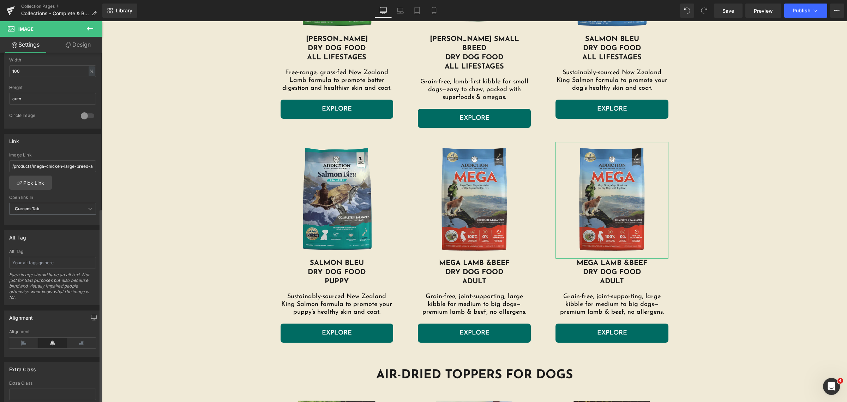
scroll to position [279, 0]
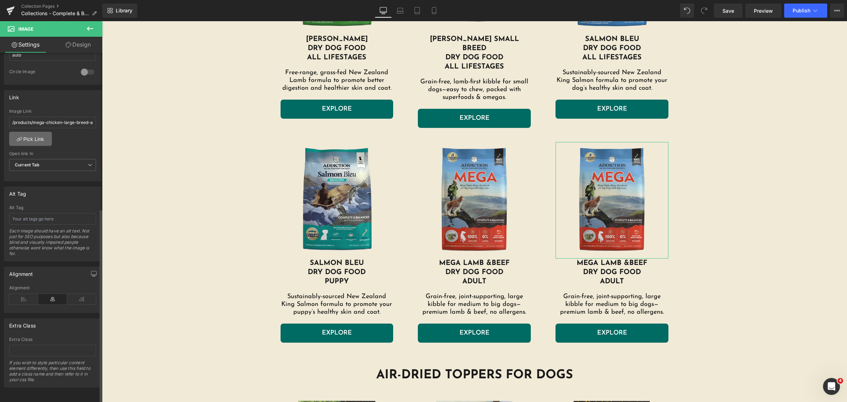
click at [37, 132] on link "Pick Link" at bounding box center [30, 139] width 43 height 14
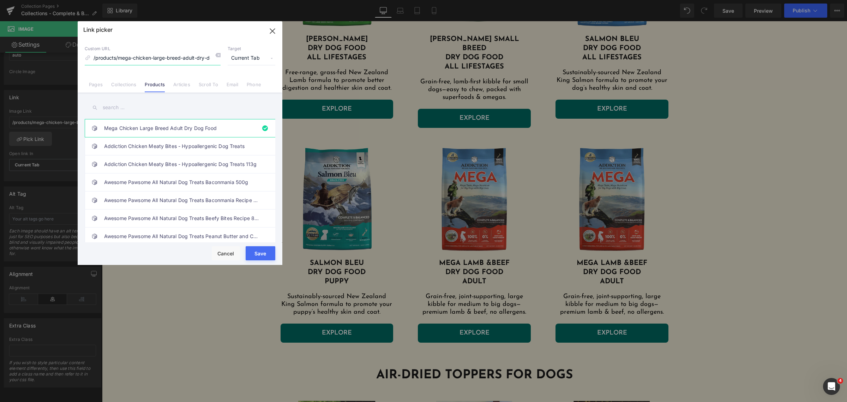
scroll to position [0, 12]
click at [173, 128] on link "Mega Chicken Large Breed Adult Dry Dog Food" at bounding box center [181, 128] width 155 height 18
click at [189, 55] on input "/products/mega-chicken-large-breed-adult-dry-dog-food" at bounding box center [153, 58] width 136 height 13
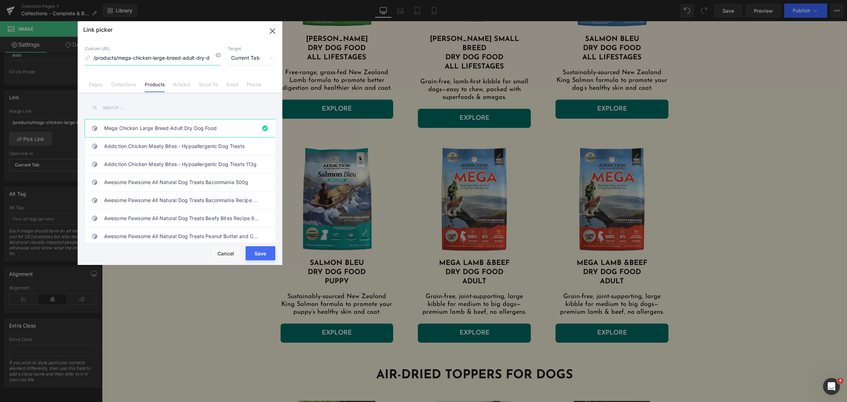
click at [163, 56] on input "/products/mega-chicken-large-breed-adult-dry-dog-food" at bounding box center [153, 58] width 136 height 13
click at [124, 85] on link "Collections" at bounding box center [123, 87] width 25 height 11
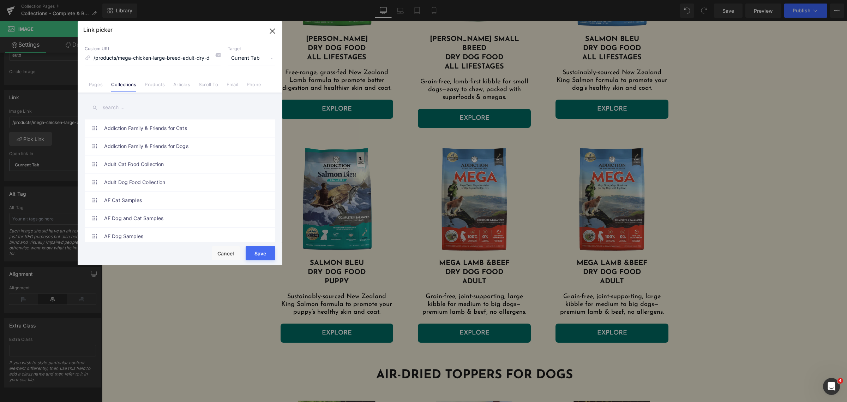
click at [92, 92] on div "Custom URL /products/mega-chicken-large-breed-adult-dry-dog-food Target Current…" at bounding box center [180, 66] width 205 height 54
click at [96, 86] on link "Pages" at bounding box center [96, 87] width 14 height 11
click at [269, 30] on icon "button" at bounding box center [272, 30] width 11 height 11
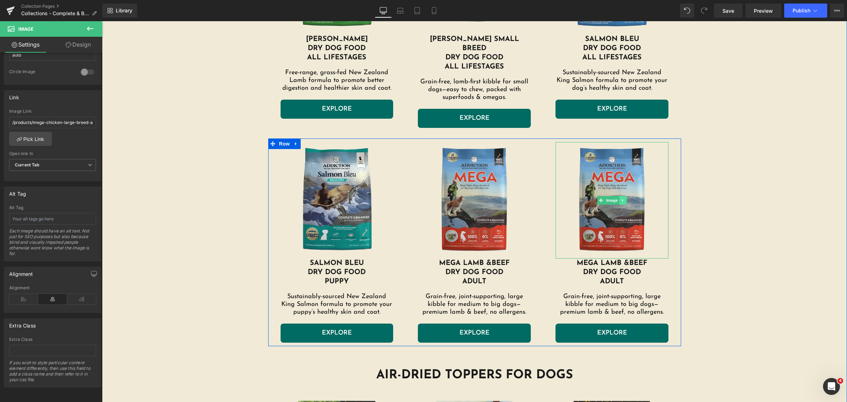
click at [621, 198] on icon at bounding box center [623, 200] width 4 height 4
click at [595, 196] on link "Image" at bounding box center [598, 200] width 22 height 8
click at [613, 196] on span "Image" at bounding box center [612, 200] width 15 height 8
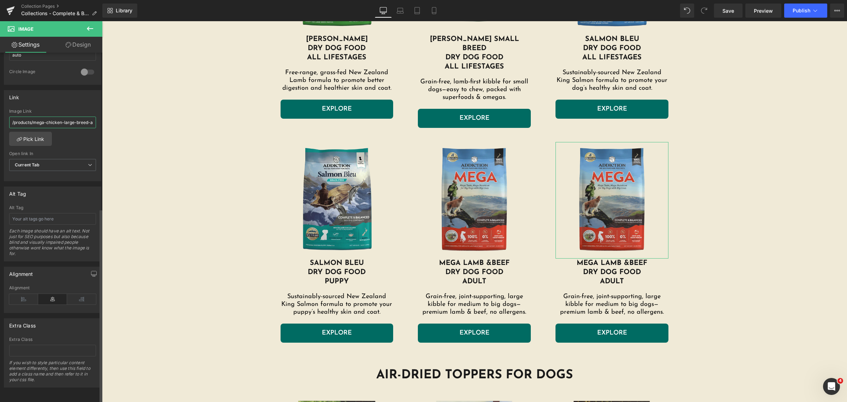
click at [60, 116] on input "/products/mega-chicken-large-breed-adult-dry-dog-food" at bounding box center [52, 122] width 87 height 12
click at [41, 132] on link "Pick Link" at bounding box center [30, 139] width 43 height 14
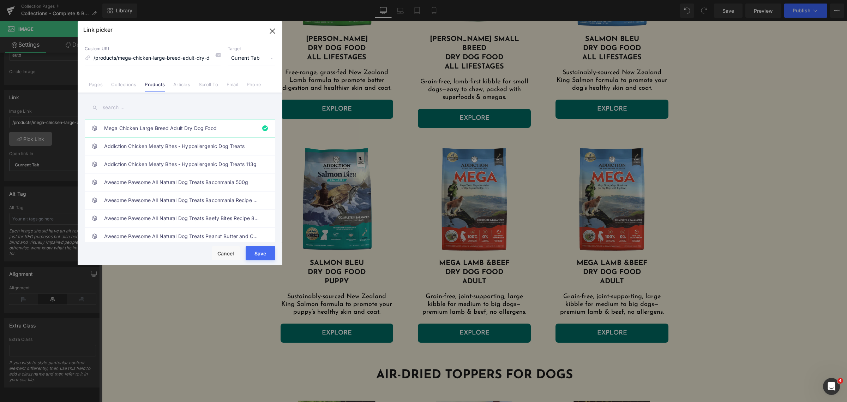
scroll to position [0, 12]
click at [176, 129] on link "Mega Chicken Large Breed Adult Dry Dog Food" at bounding box center [181, 128] width 155 height 18
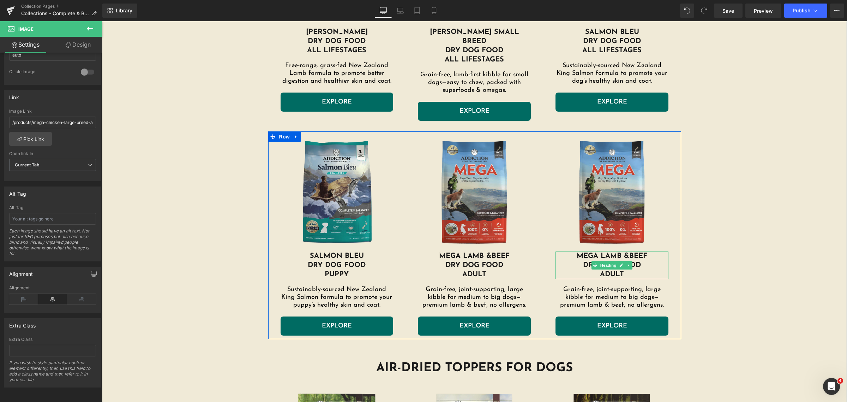
scroll to position [374, 0]
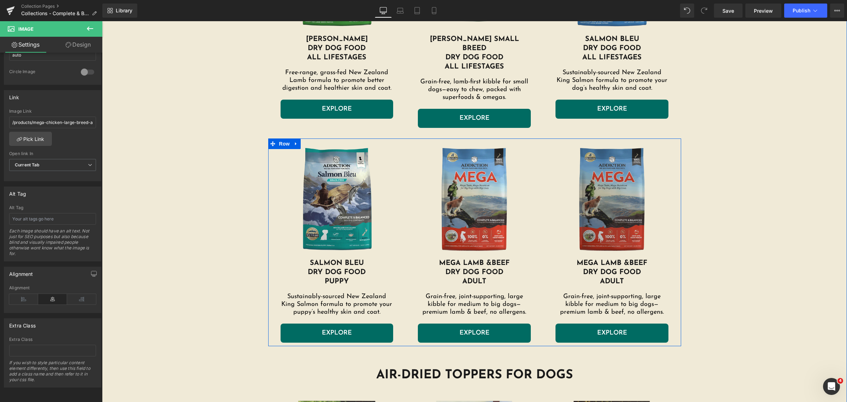
click at [606, 185] on img at bounding box center [612, 200] width 113 height 116
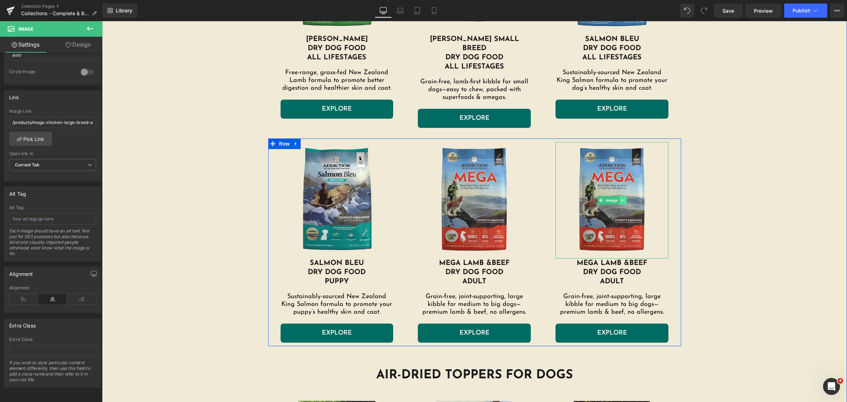
click at [620, 196] on link at bounding box center [622, 200] width 7 height 8
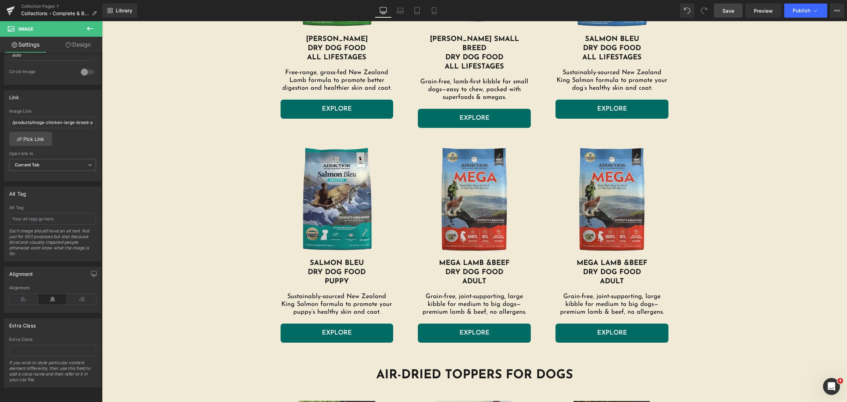
click at [729, 9] on span "Save" at bounding box center [729, 10] width 12 height 7
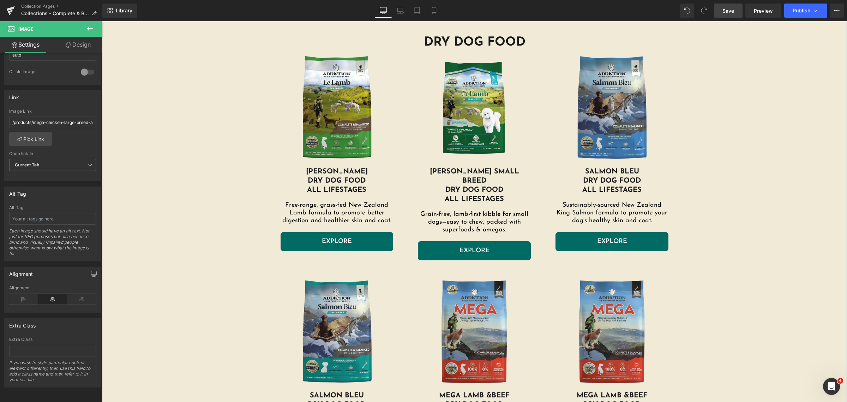
scroll to position [330, 0]
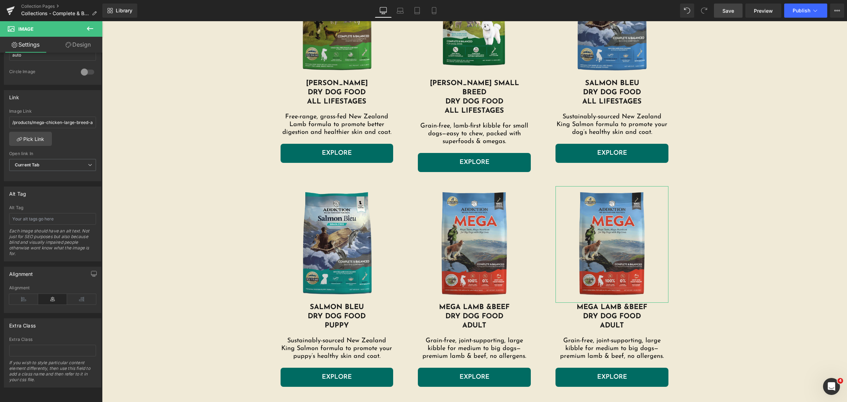
click at [82, 42] on link "Design" at bounding box center [78, 45] width 51 height 16
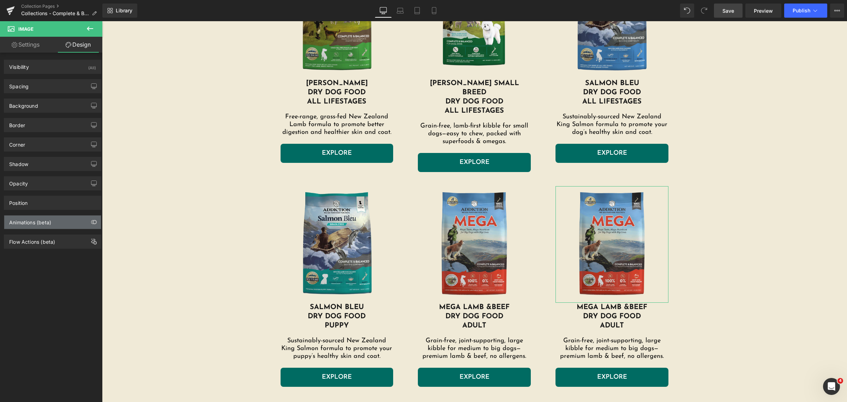
click at [45, 226] on div "Animations (beta)" at bounding box center [52, 221] width 97 height 13
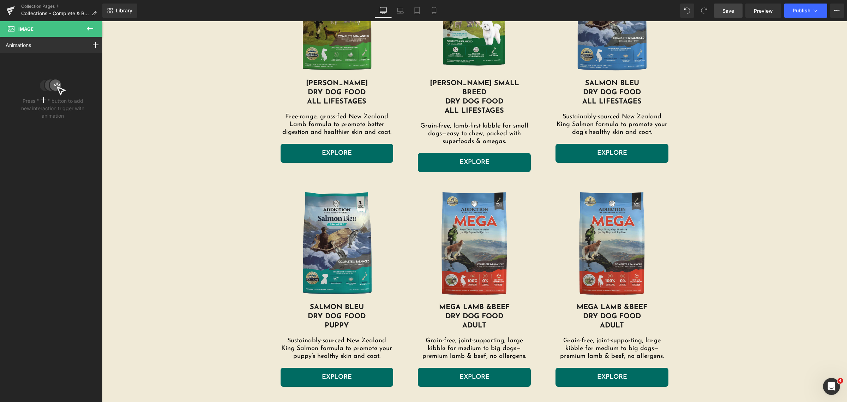
click at [89, 29] on icon at bounding box center [90, 28] width 8 height 8
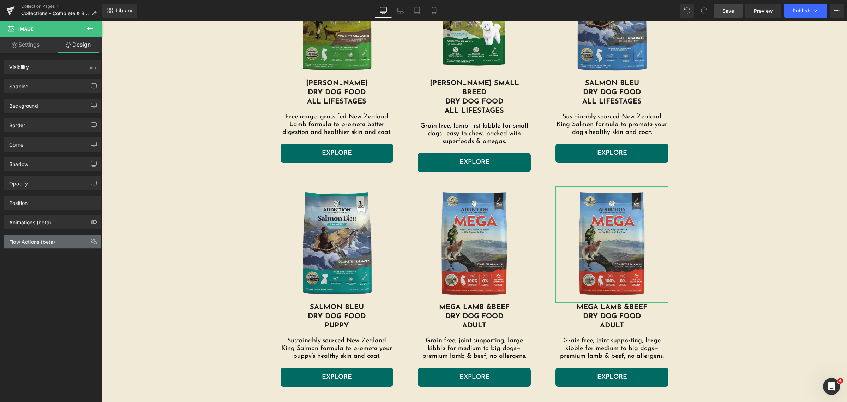
click at [45, 242] on div "Flow Actions (beta)" at bounding box center [32, 240] width 46 height 10
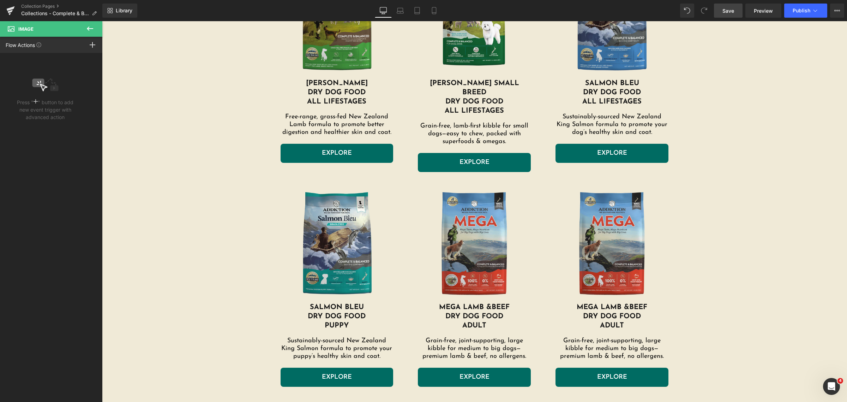
click at [84, 26] on button at bounding box center [90, 29] width 25 height 16
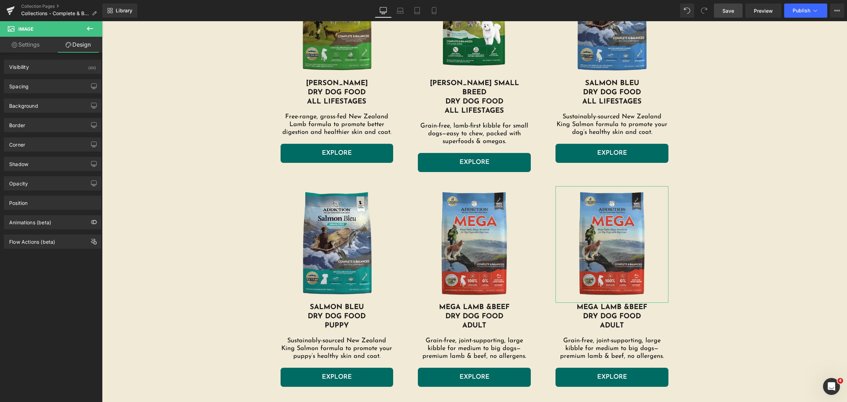
click at [27, 48] on link "Settings" at bounding box center [25, 45] width 51 height 16
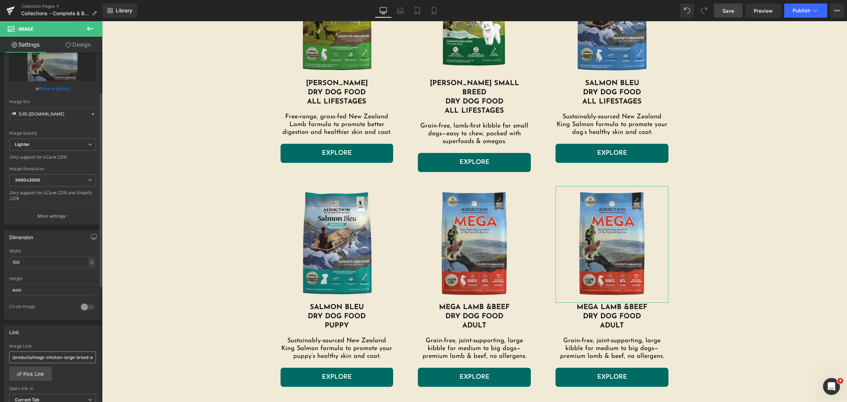
scroll to position [14, 0]
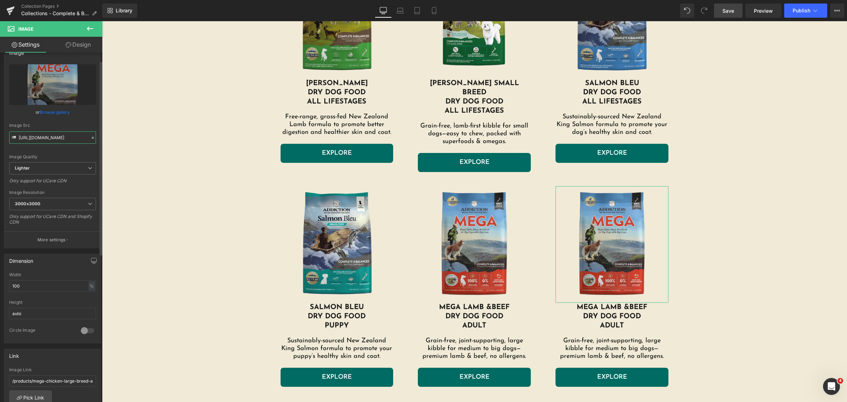
click at [50, 135] on input "https://ucarecdn.com/ac16f703-74c7-46ae-b11d-3c27a384e942/-/format/auto/-/previ…" at bounding box center [52, 137] width 87 height 12
drag, startPoint x: 157, startPoint y: 156, endPoint x: 119, endPoint y: 134, distance: 44.1
click at [27, 138] on input "https://ucarecdn.com/ac16f703-74c7-46ae-b11d-3c27a384e942/-/format/auto/-/previ…" at bounding box center [52, 137] width 87 height 12
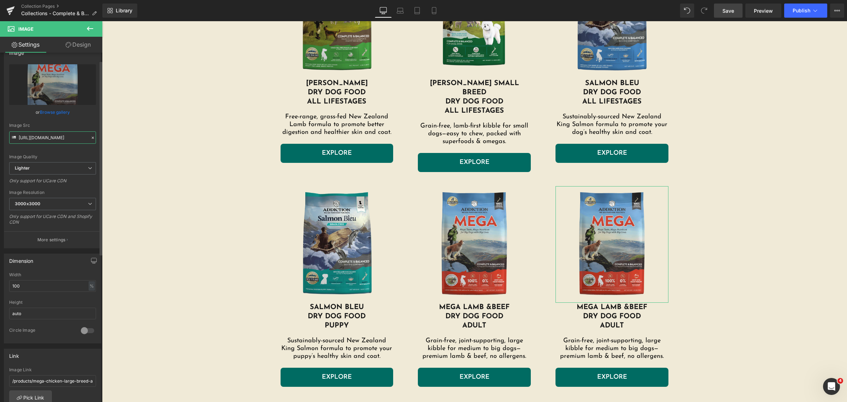
drag, startPoint x: 41, startPoint y: 138, endPoint x: 0, endPoint y: 136, distance: 40.6
click at [0, 136] on div "Image https://ucarecdn.com/ac16f703-74c7-46ae-b11d-3c27a384e942/-/format/auto/-…" at bounding box center [53, 144] width 106 height 208
click at [56, 110] on link "Browse gallery" at bounding box center [55, 112] width 30 height 12
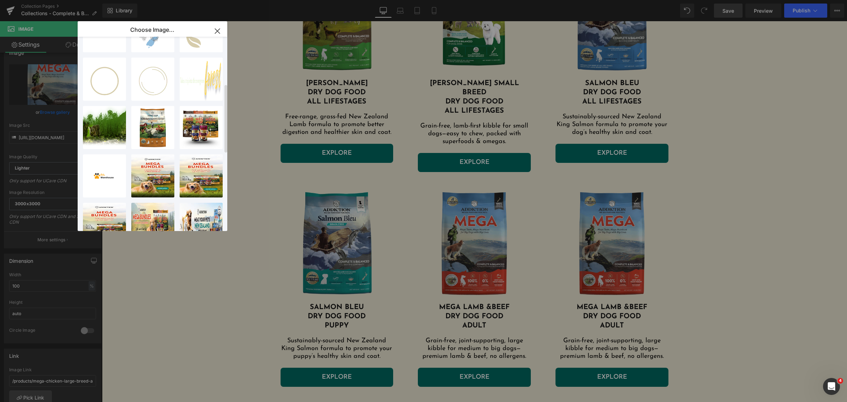
scroll to position [350, 0]
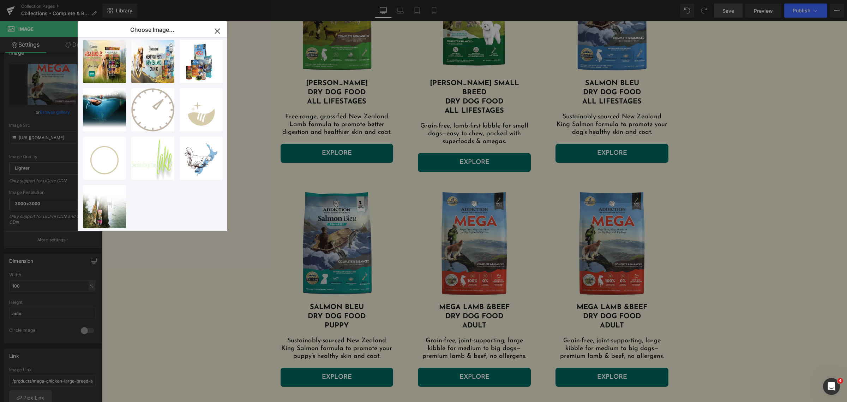
click at [218, 32] on icon "button" at bounding box center [217, 31] width 5 height 5
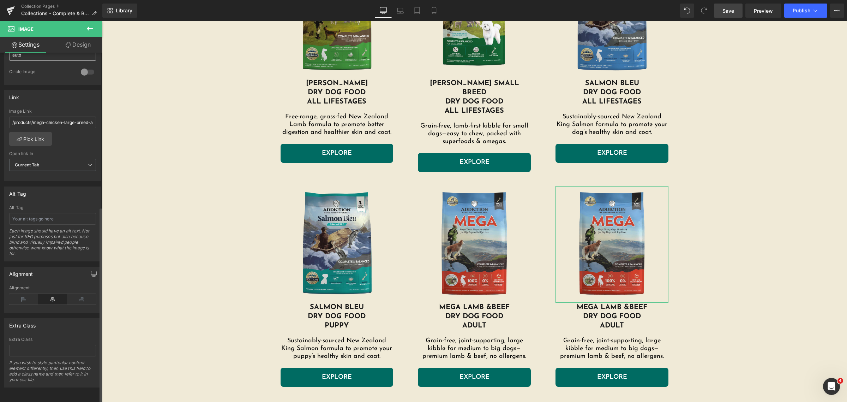
scroll to position [279, 0]
click at [167, 162] on div "Image Image Image Row DRY DOG FOOD Heading Image LE LAMB DRY DOG FOOD ALL LIFES…" at bounding box center [474, 365] width 745 height 939
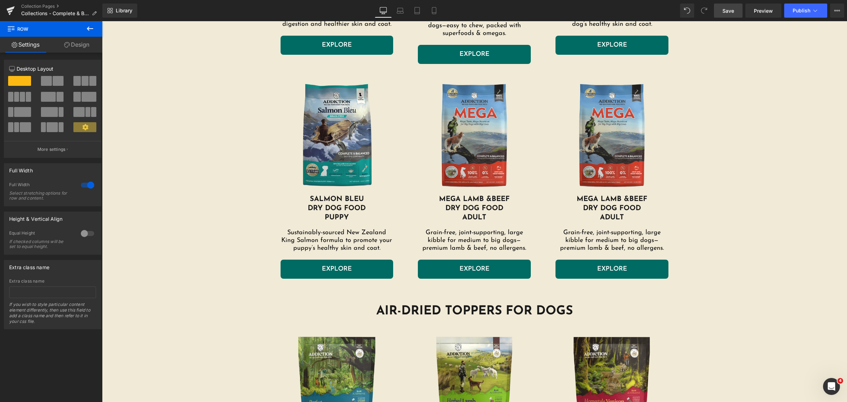
scroll to position [441, 0]
